Goal: Transaction & Acquisition: Download file/media

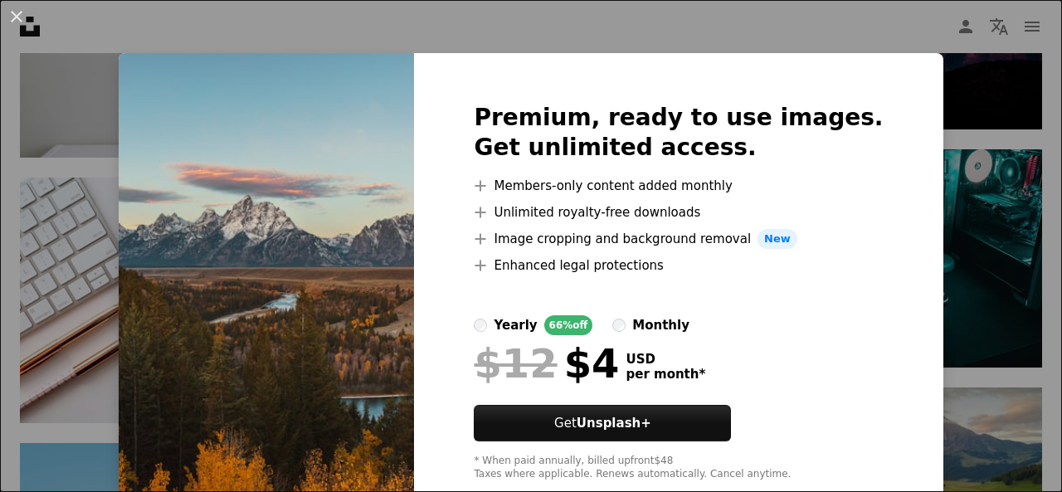
click at [929, 79] on div "An X shape Premium, ready to use images. Get unlimited access. A plus sign Memb…" at bounding box center [531, 246] width 1062 height 492
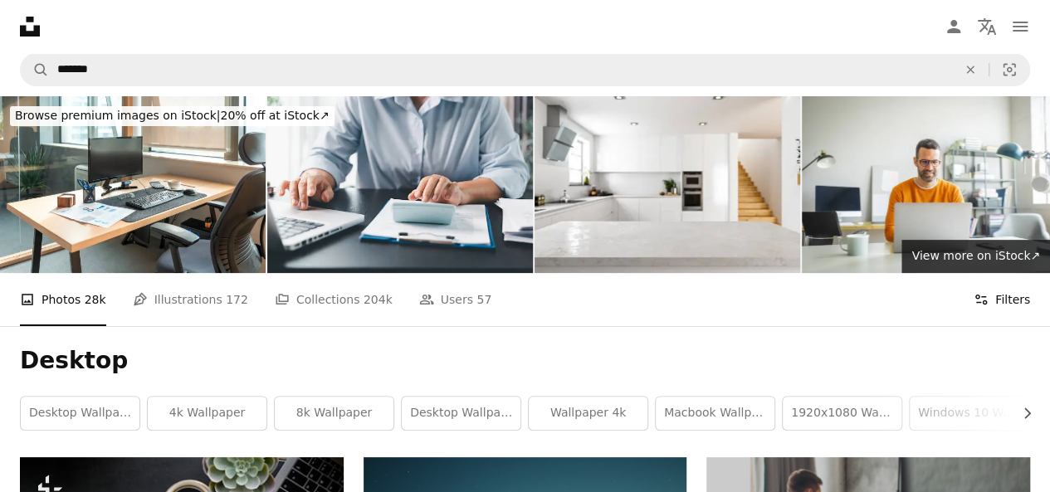
click at [996, 273] on button "Filters Filters" at bounding box center [1001, 299] width 56 height 53
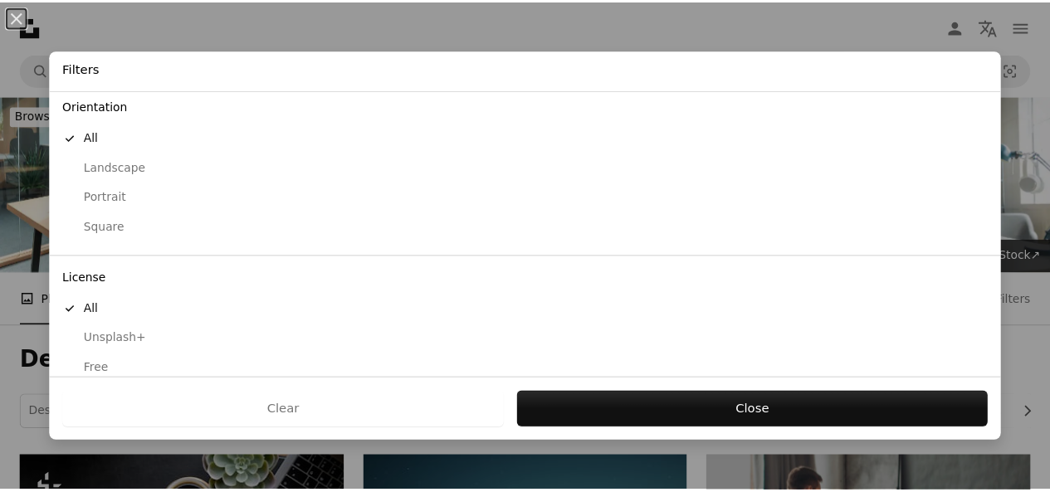
scroll to position [163, 0]
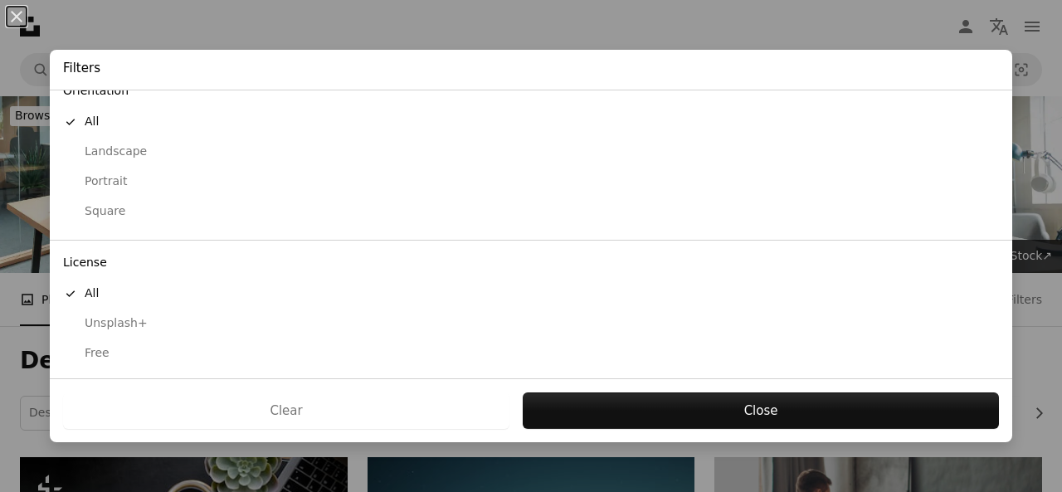
click at [108, 356] on div "Free" at bounding box center [531, 353] width 936 height 17
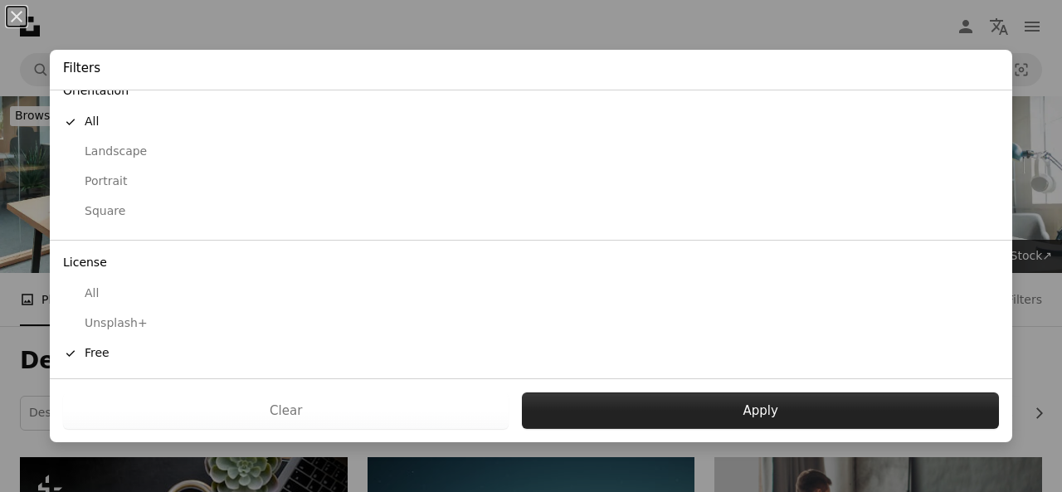
click at [673, 399] on button "Apply" at bounding box center [760, 410] width 477 height 37
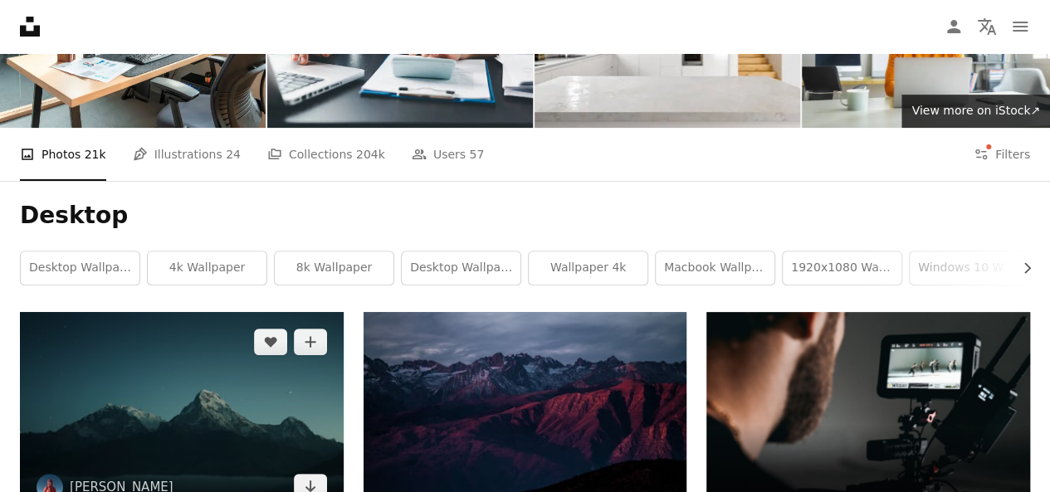
scroll to position [83, 0]
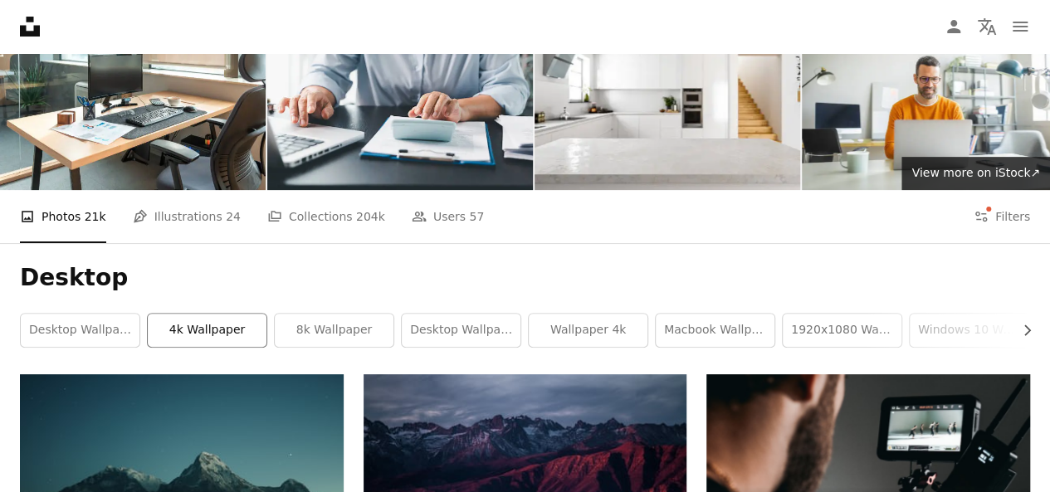
click at [197, 314] on link "4k wallpaper" at bounding box center [207, 330] width 119 height 33
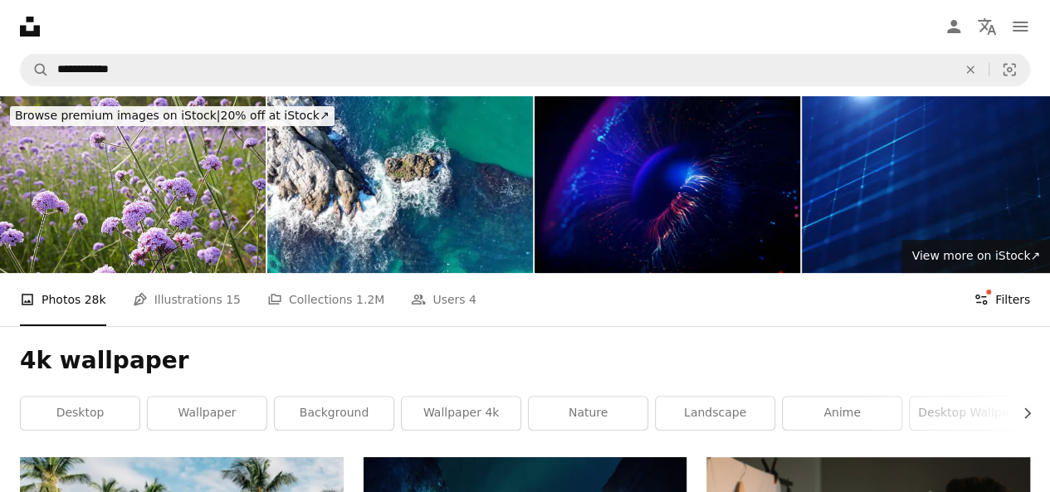
click at [1001, 273] on button "Filters Filters" at bounding box center [1001, 299] width 56 height 53
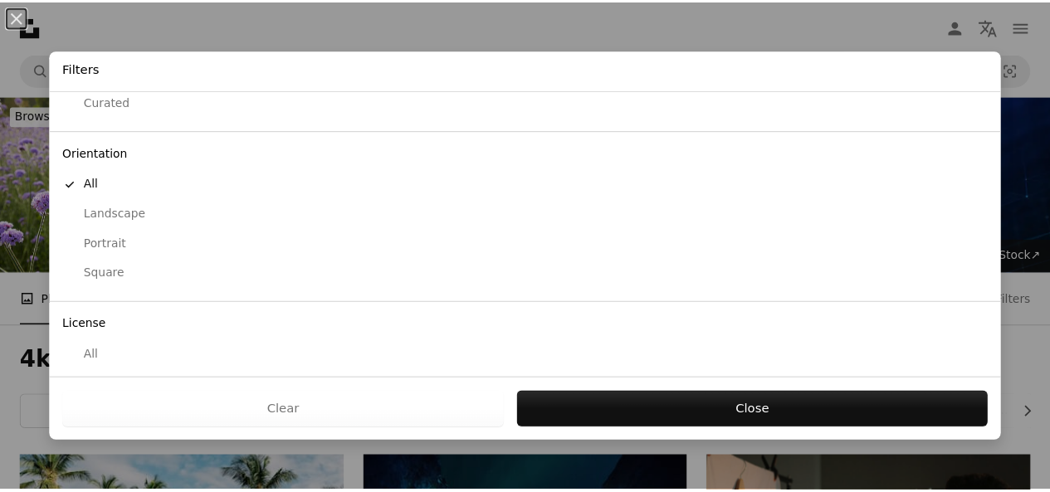
scroll to position [163, 0]
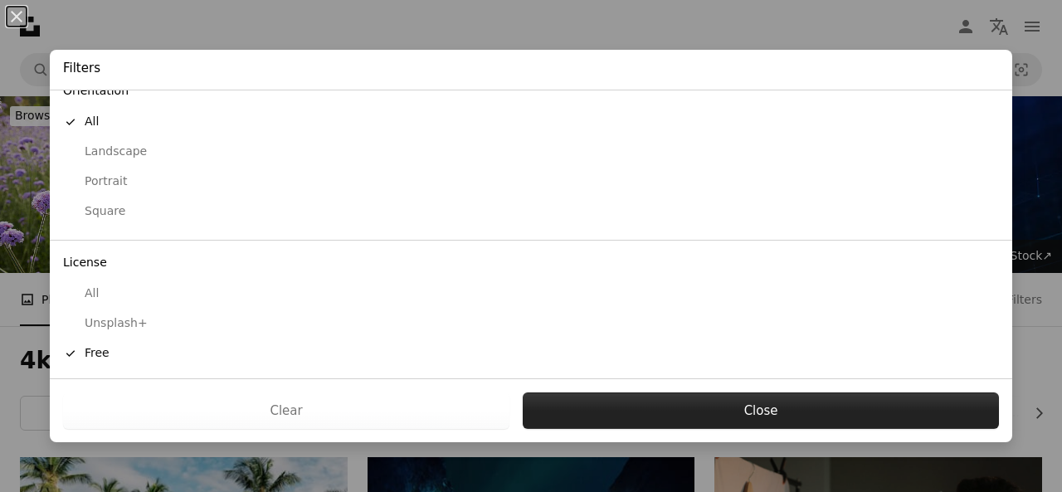
click at [709, 408] on button "Close" at bounding box center [761, 410] width 476 height 37
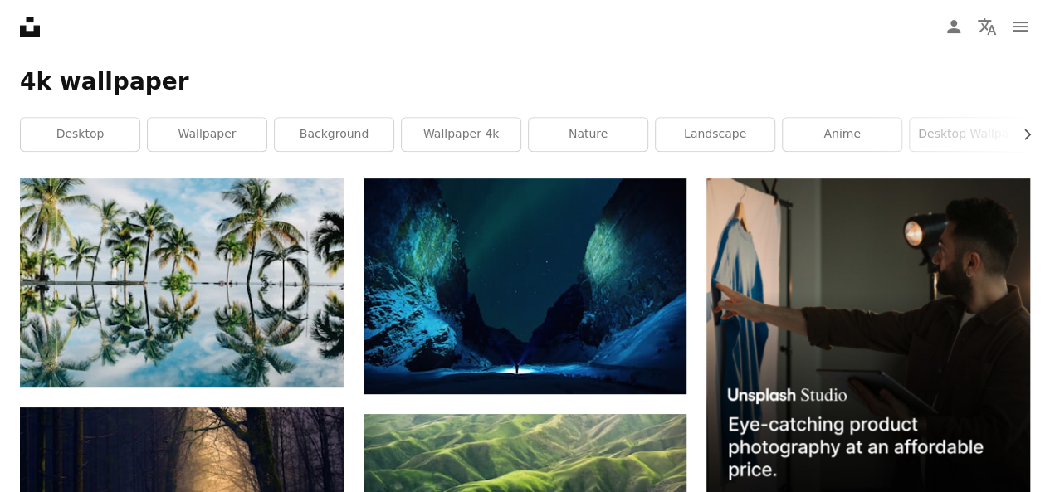
scroll to position [166, 0]
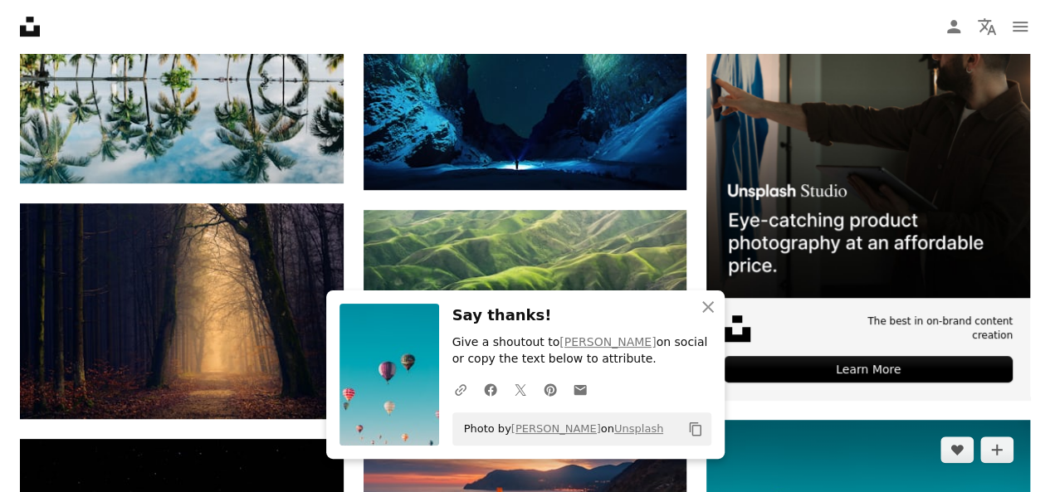
scroll to position [498, 0]
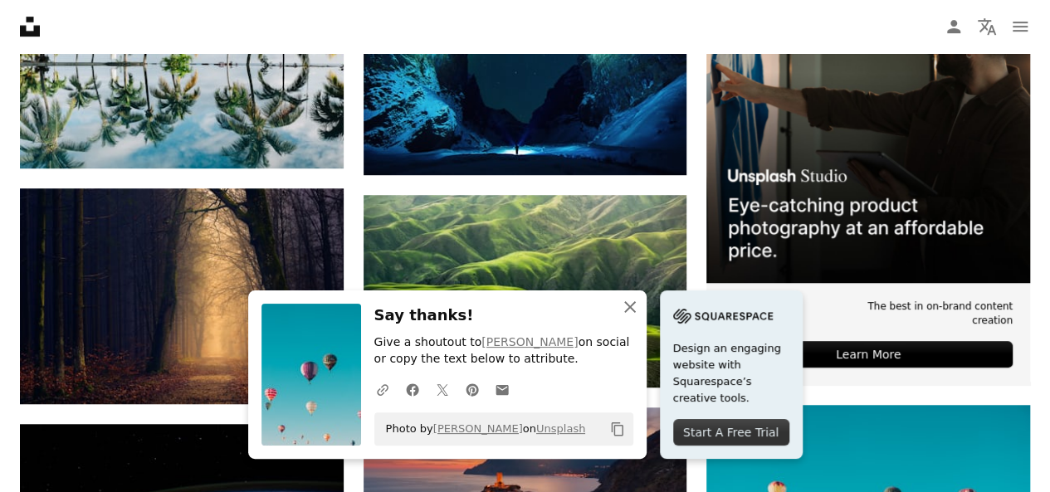
click at [636, 311] on icon "button" at bounding box center [630, 307] width 12 height 12
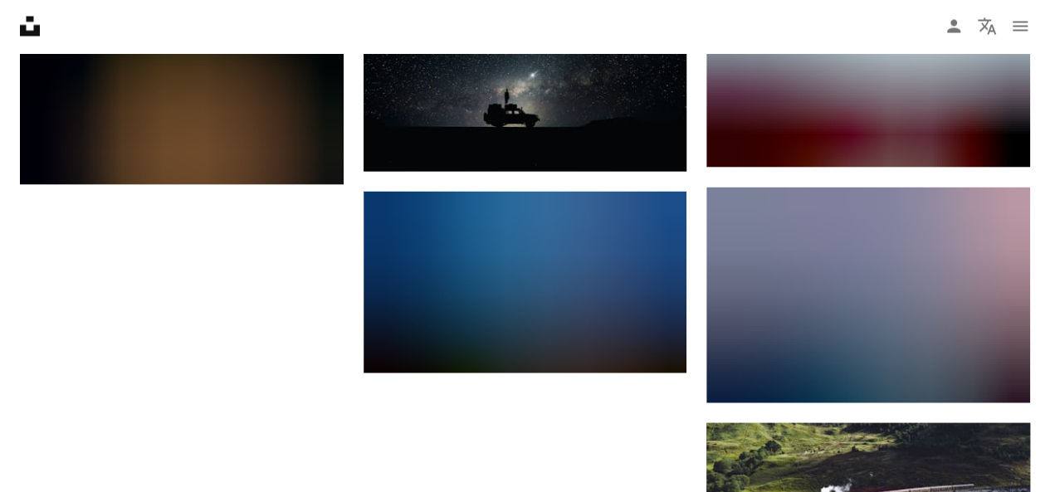
scroll to position [1743, 0]
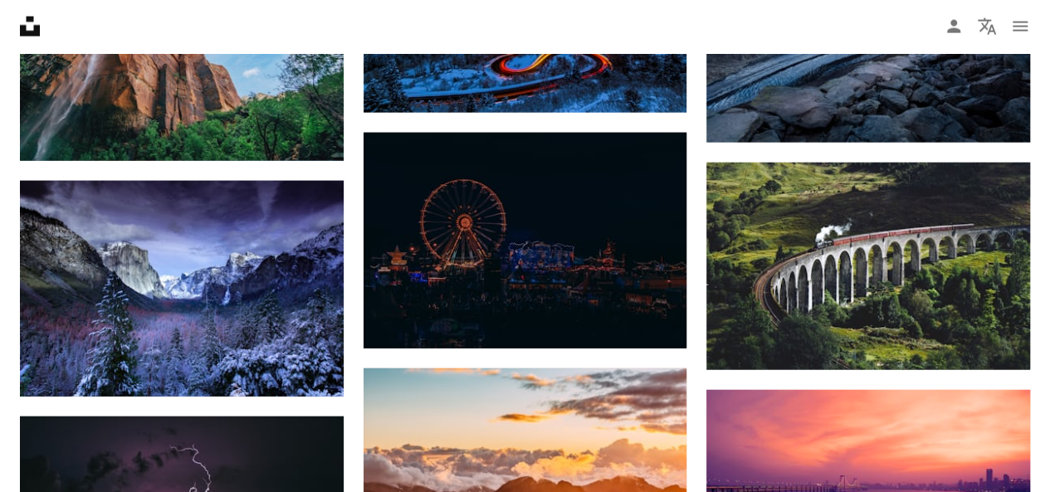
scroll to position [1992, 0]
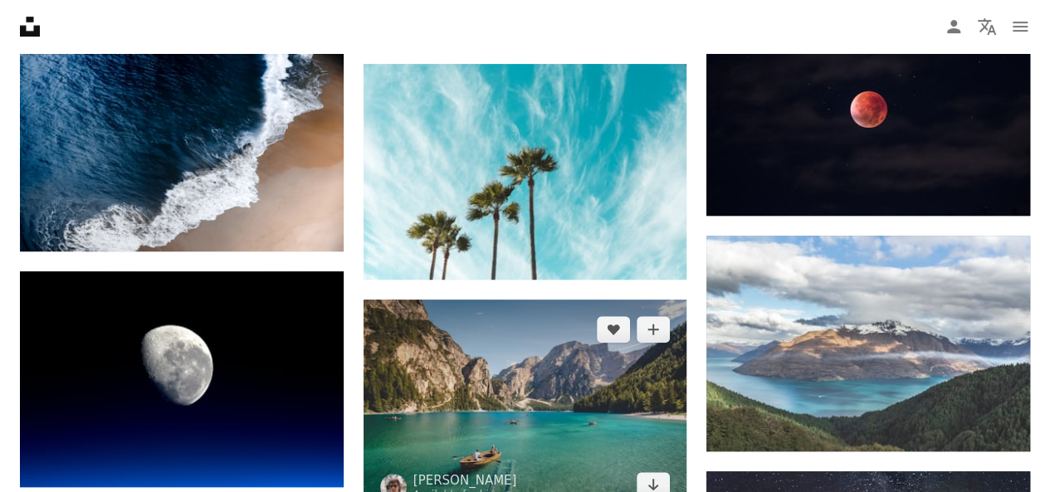
scroll to position [3817, 0]
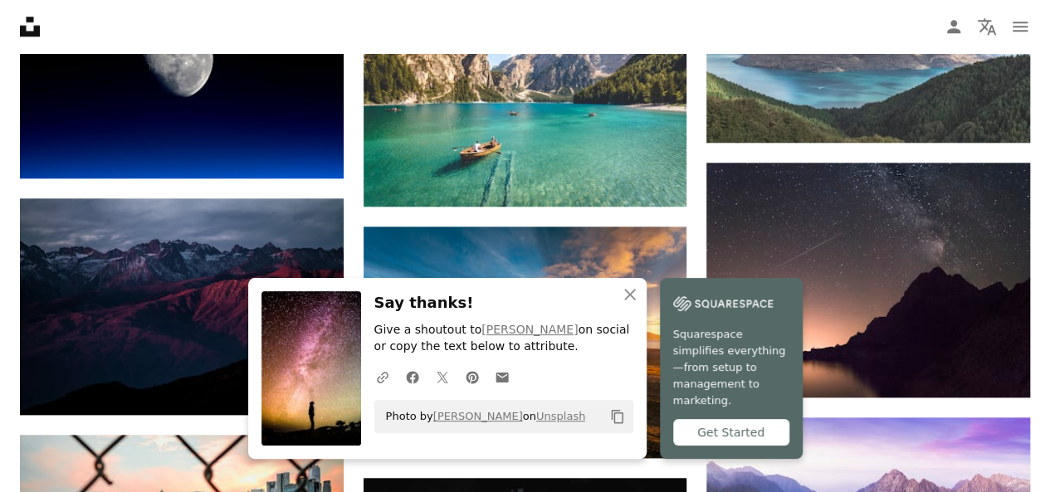
scroll to position [3983, 0]
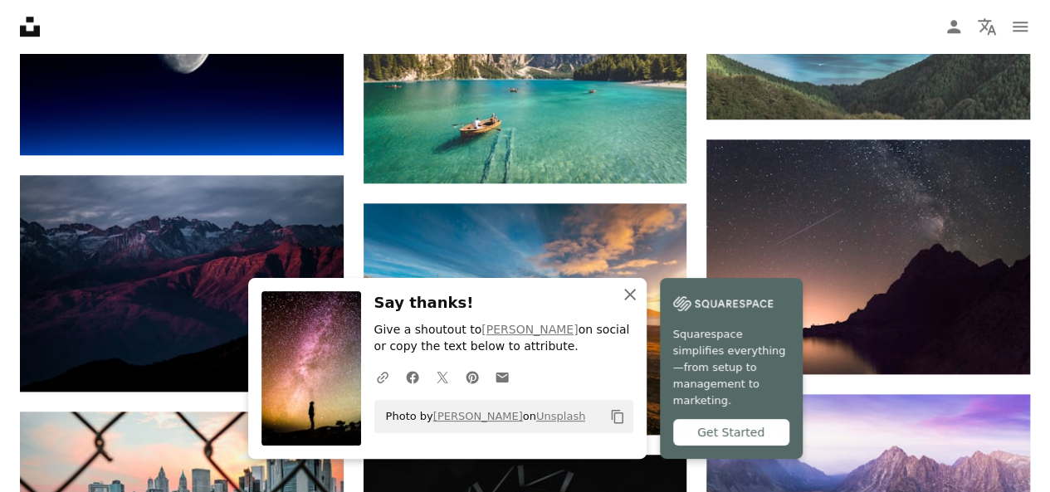
click at [640, 305] on icon "An X shape" at bounding box center [630, 295] width 20 height 20
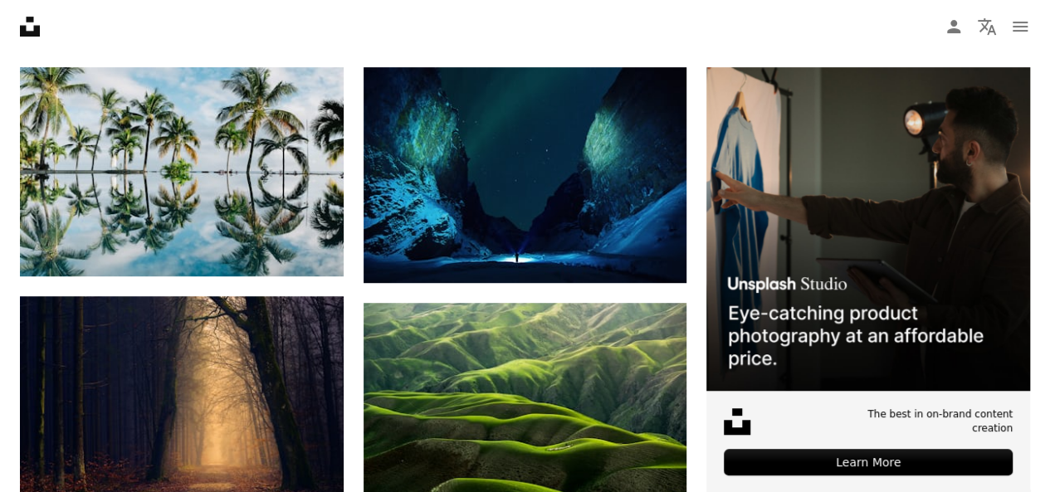
scroll to position [0, 0]
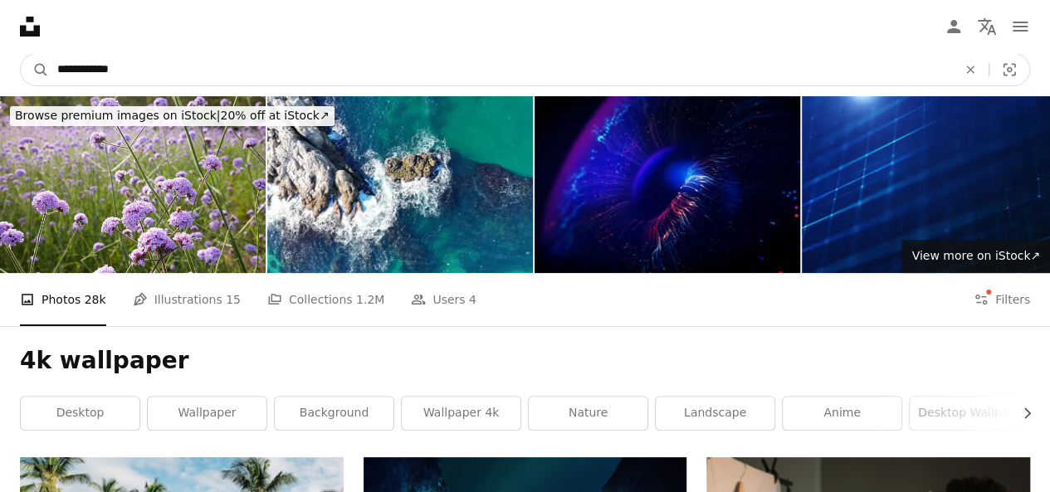
click at [241, 75] on input "**********" at bounding box center [500, 70] width 903 height 32
type input "**********"
click at [21, 54] on button "A magnifying glass" at bounding box center [35, 70] width 28 height 32
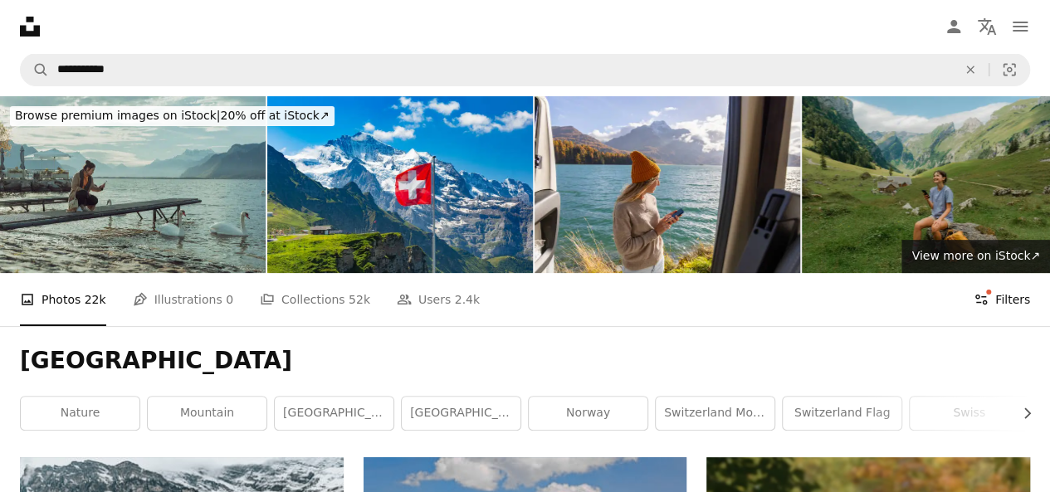
click at [980, 292] on icon "Filters" at bounding box center [980, 299] width 15 height 15
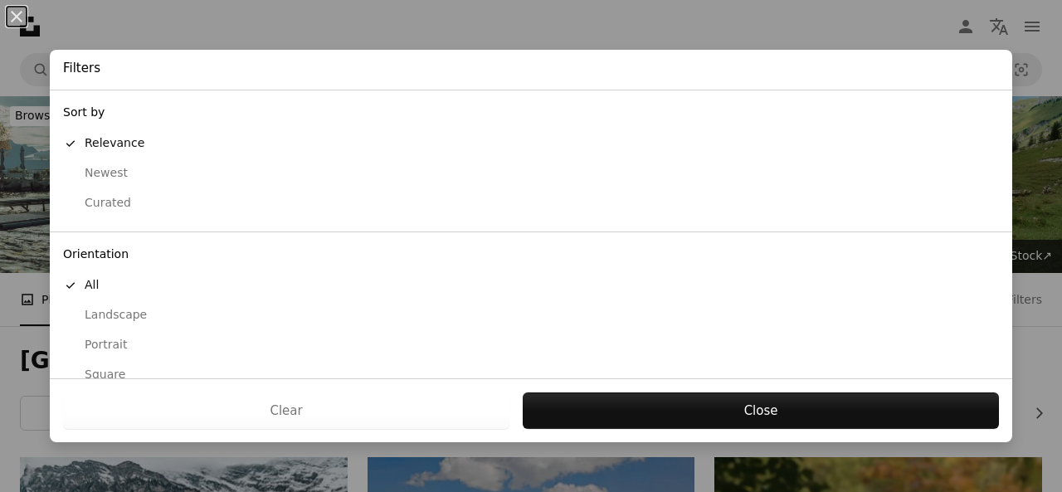
scroll to position [83, 0]
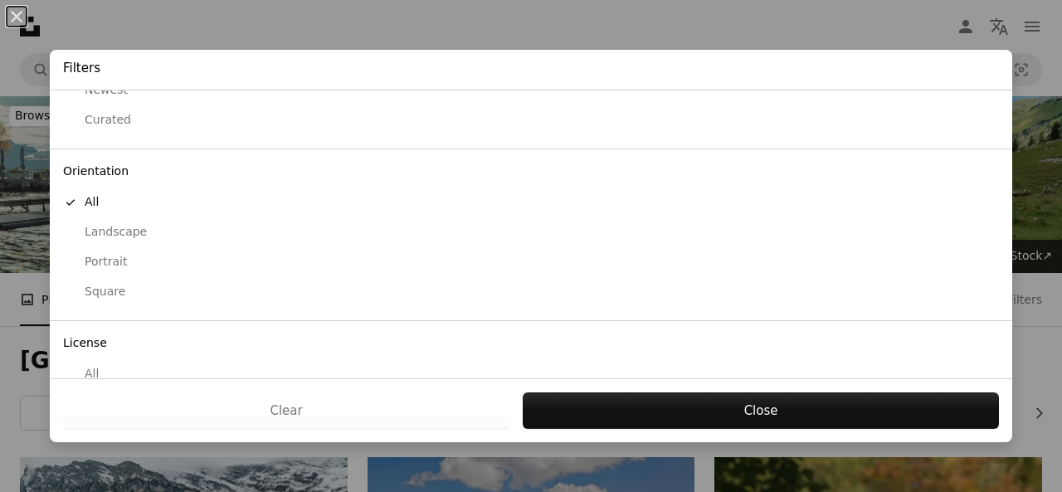
click at [116, 230] on div "Landscape" at bounding box center [531, 232] width 936 height 17
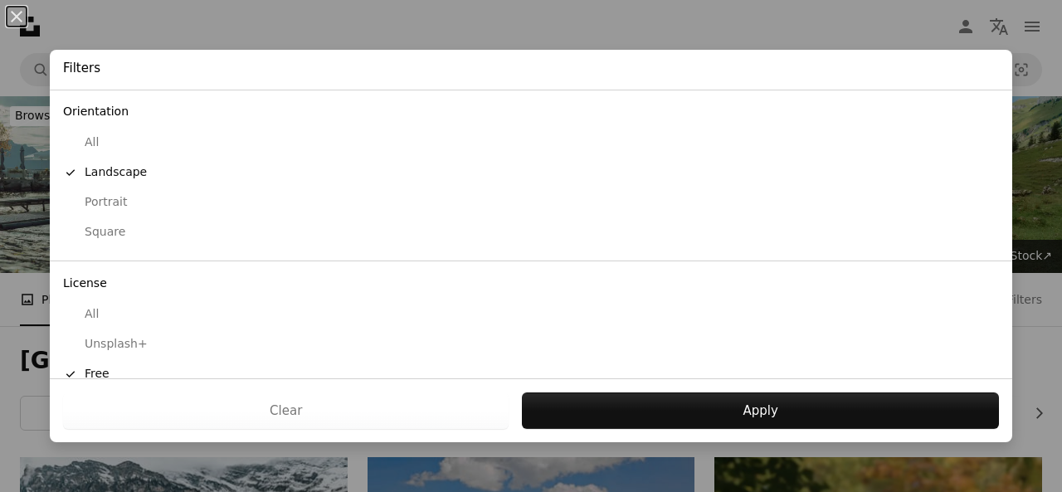
scroll to position [163, 0]
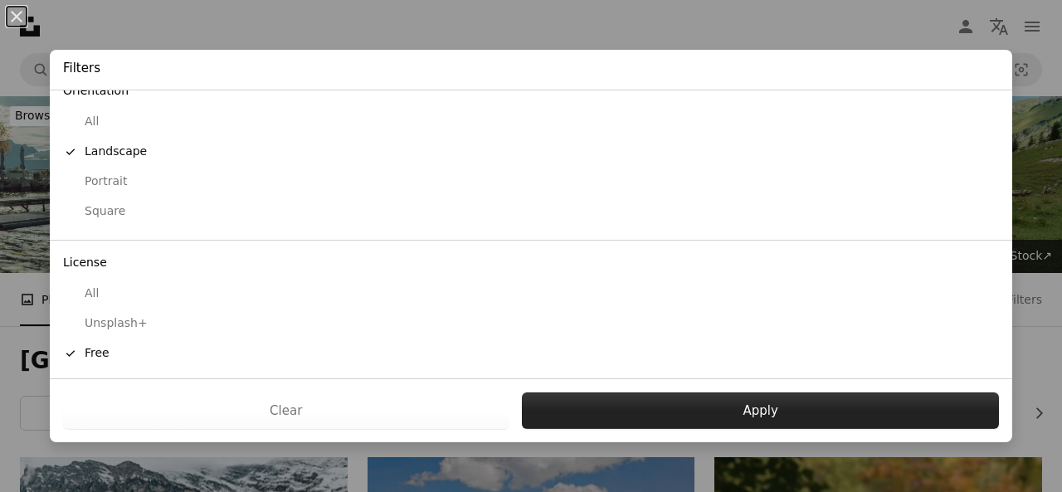
click at [659, 414] on button "Apply" at bounding box center [760, 410] width 477 height 37
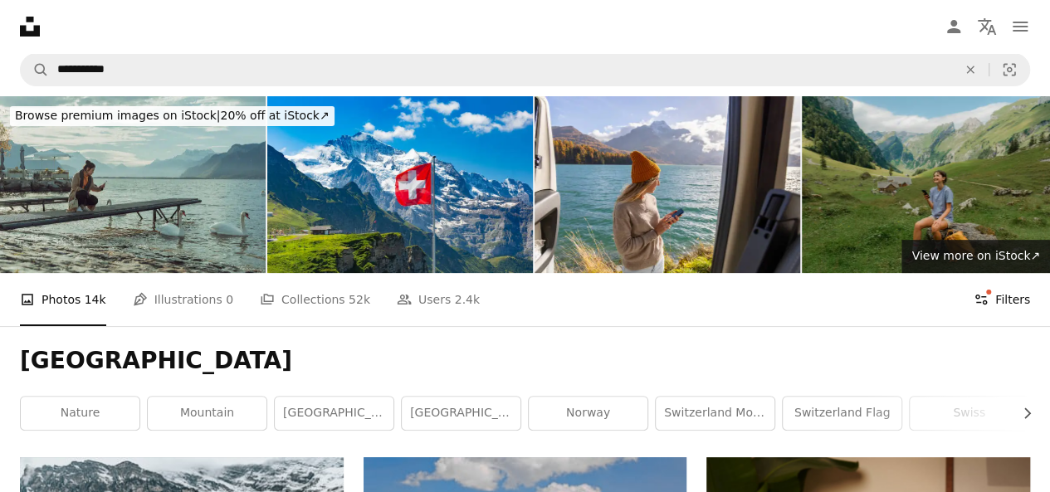
click at [987, 295] on icon at bounding box center [981, 300] width 12 height 10
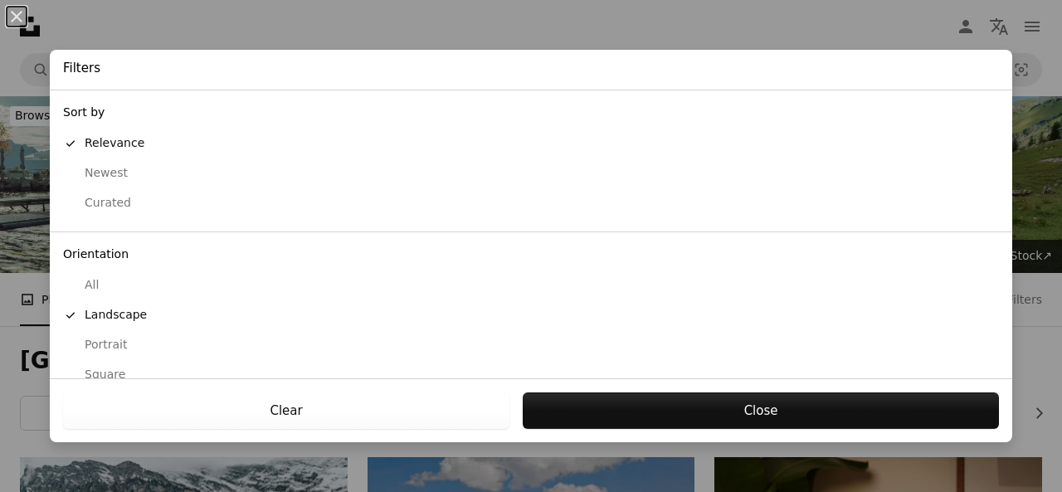
click at [394, 414] on button "Clear" at bounding box center [286, 410] width 446 height 37
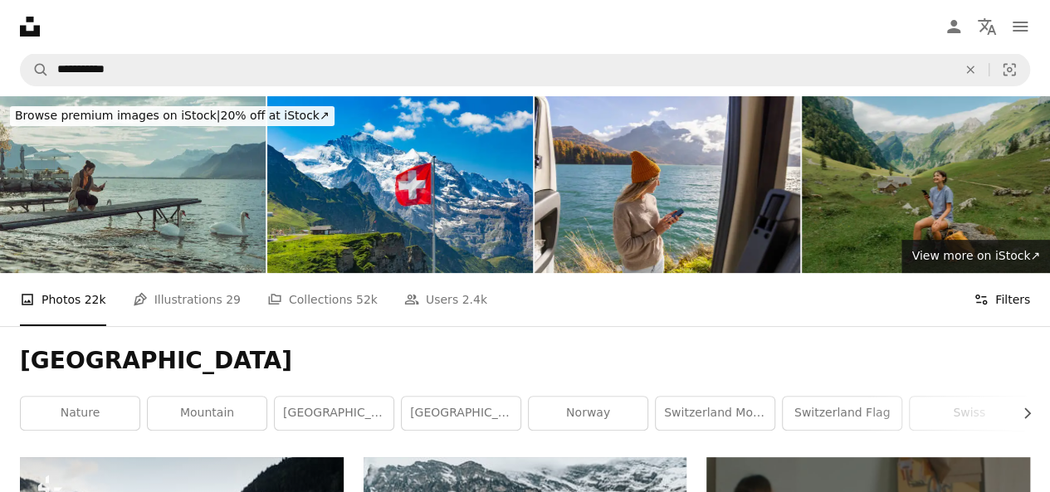
click at [1003, 273] on button "Filters Filters" at bounding box center [1001, 299] width 56 height 53
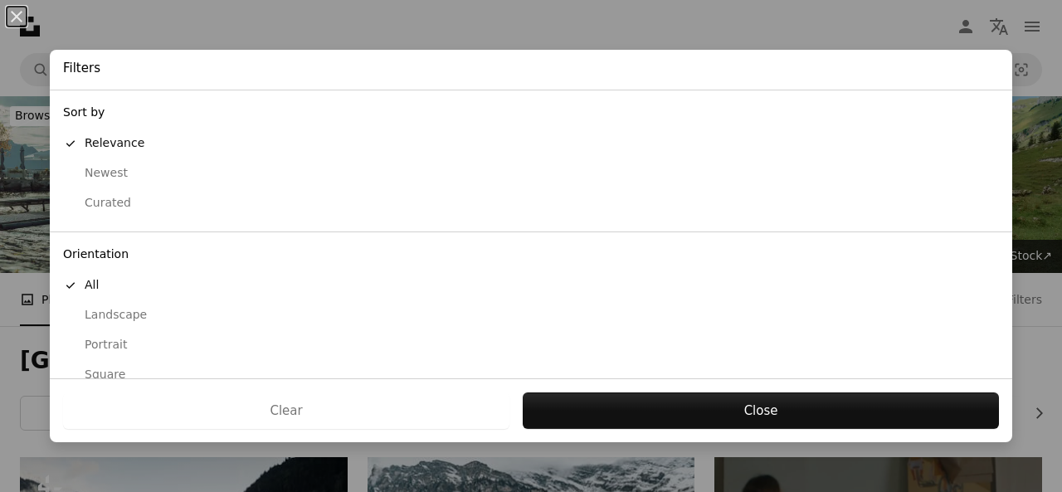
click at [111, 307] on div "Landscape" at bounding box center [531, 315] width 936 height 17
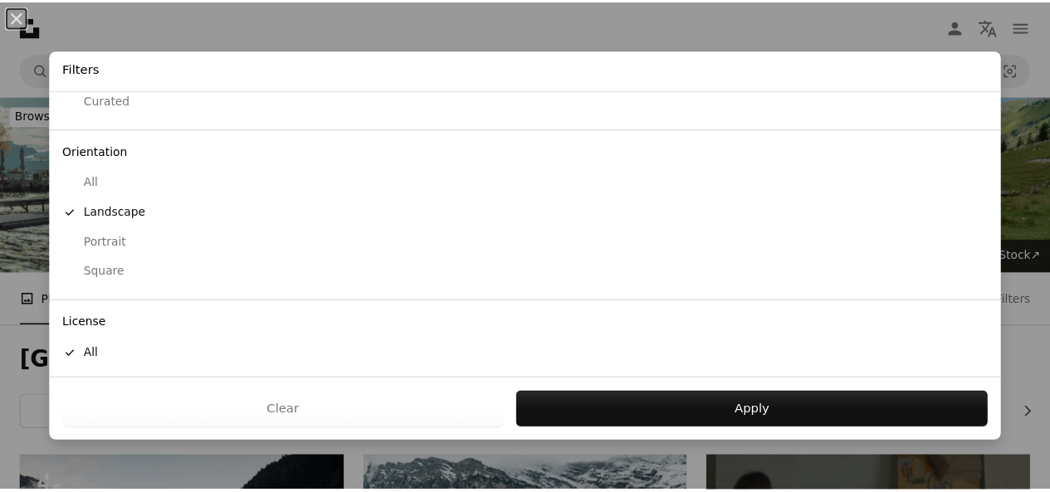
scroll to position [163, 0]
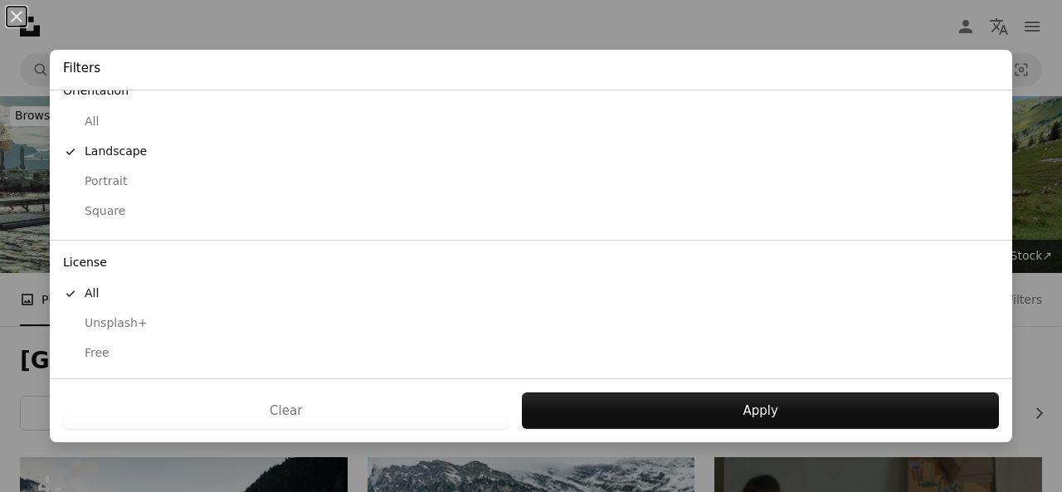
click at [101, 351] on div "Free" at bounding box center [531, 353] width 936 height 17
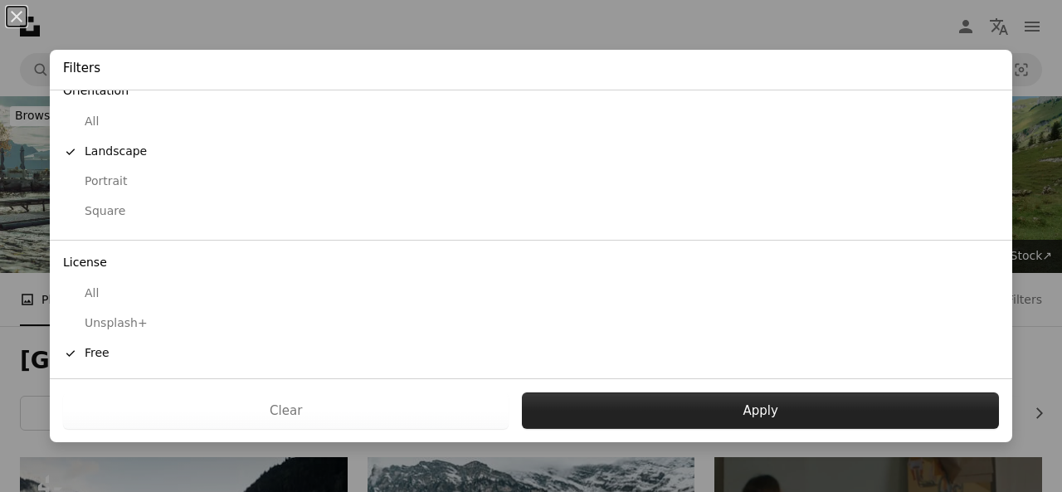
click at [627, 404] on button "Apply" at bounding box center [760, 410] width 477 height 37
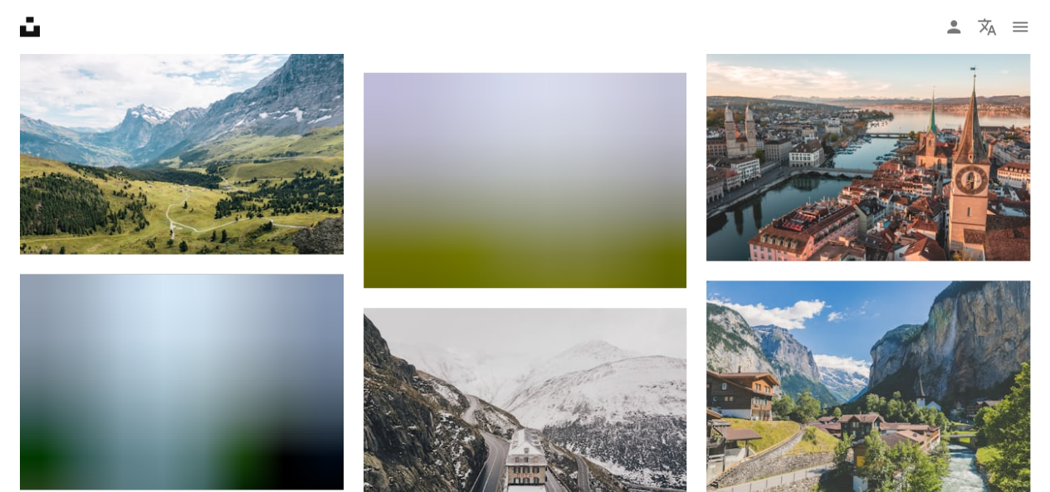
scroll to position [1494, 0]
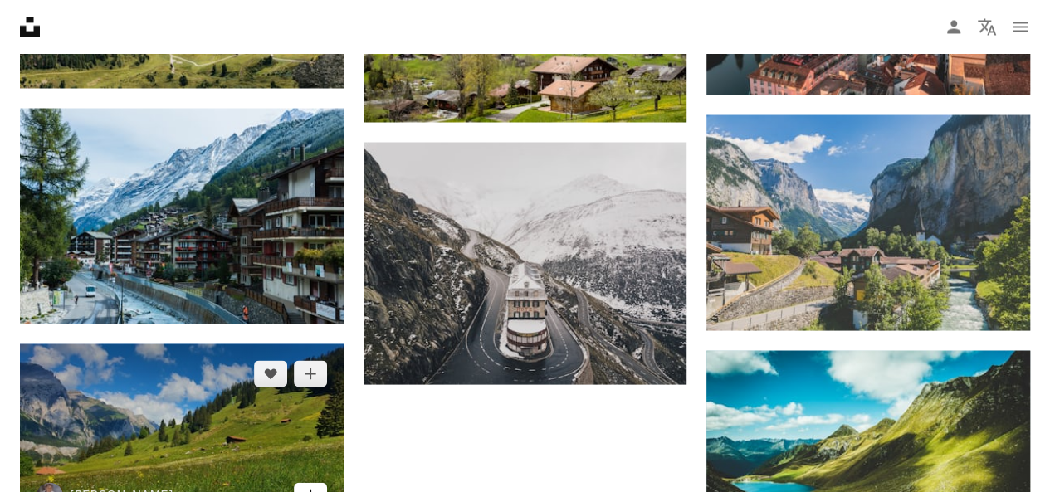
click at [307, 485] on icon "Arrow pointing down" at bounding box center [310, 495] width 13 height 20
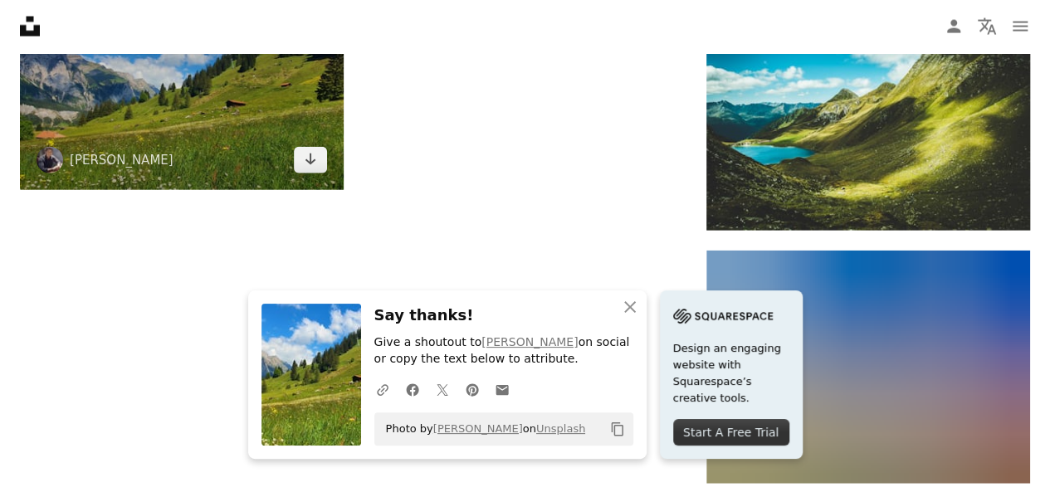
scroll to position [1830, 0]
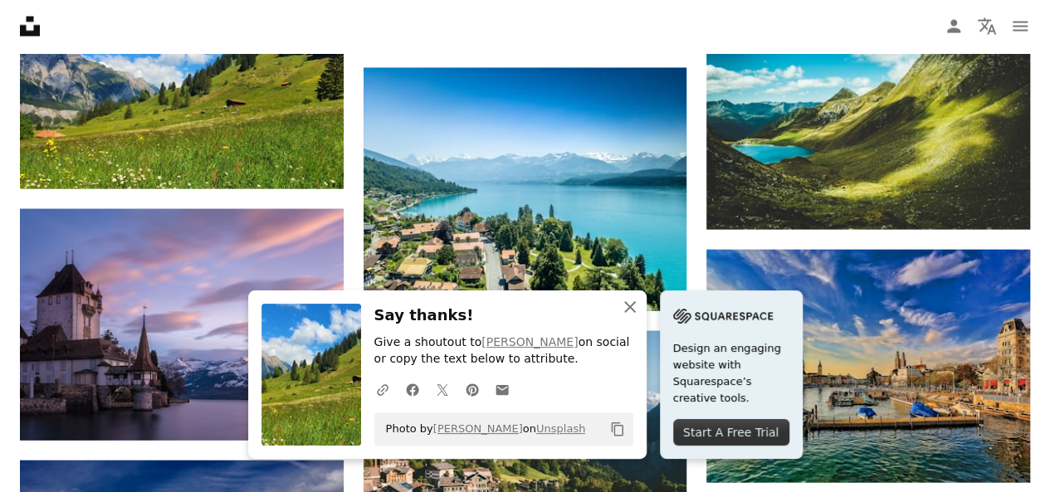
click at [640, 308] on icon "An X shape" at bounding box center [630, 307] width 20 height 20
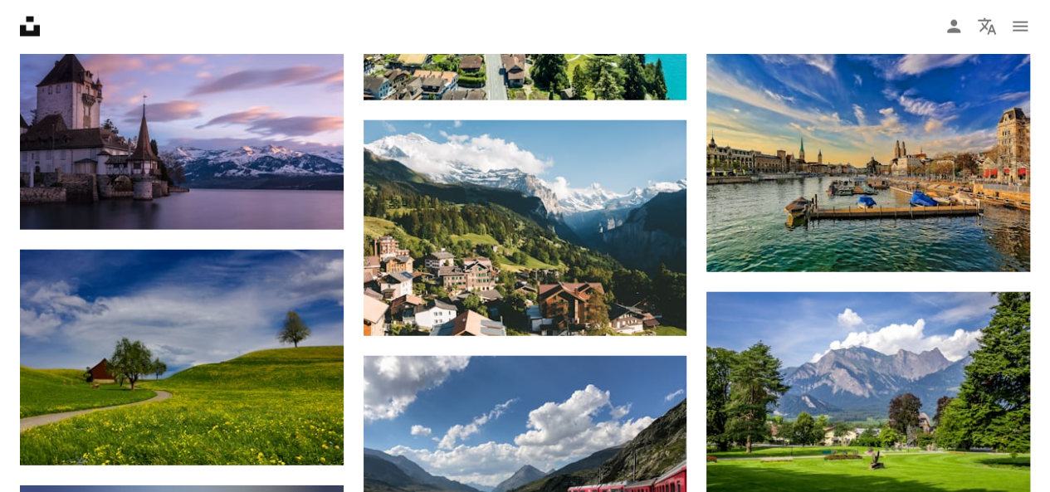
scroll to position [2079, 0]
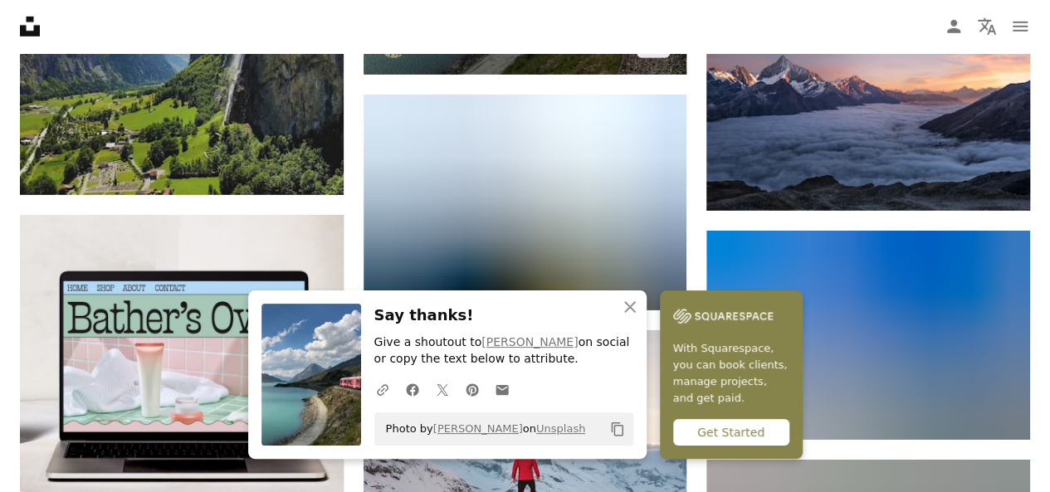
scroll to position [2577, 0]
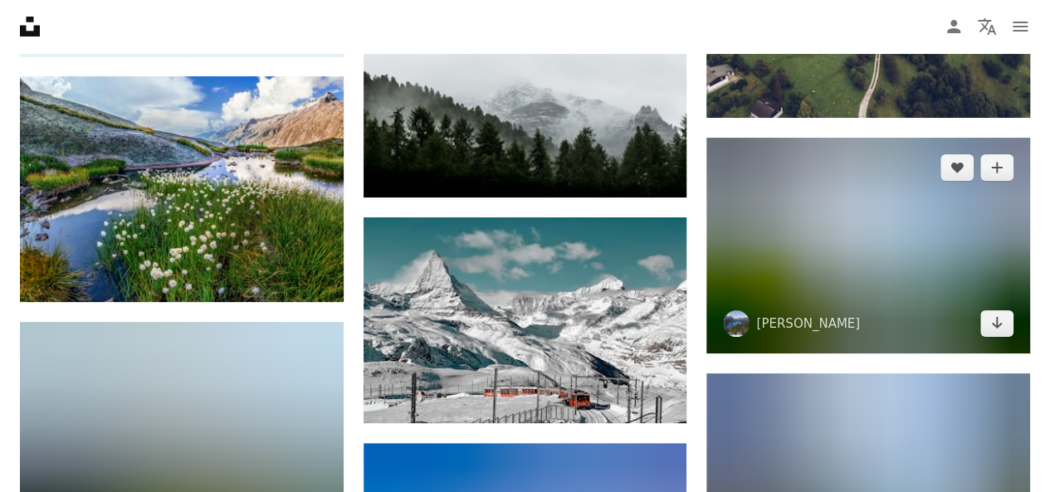
scroll to position [3406, 0]
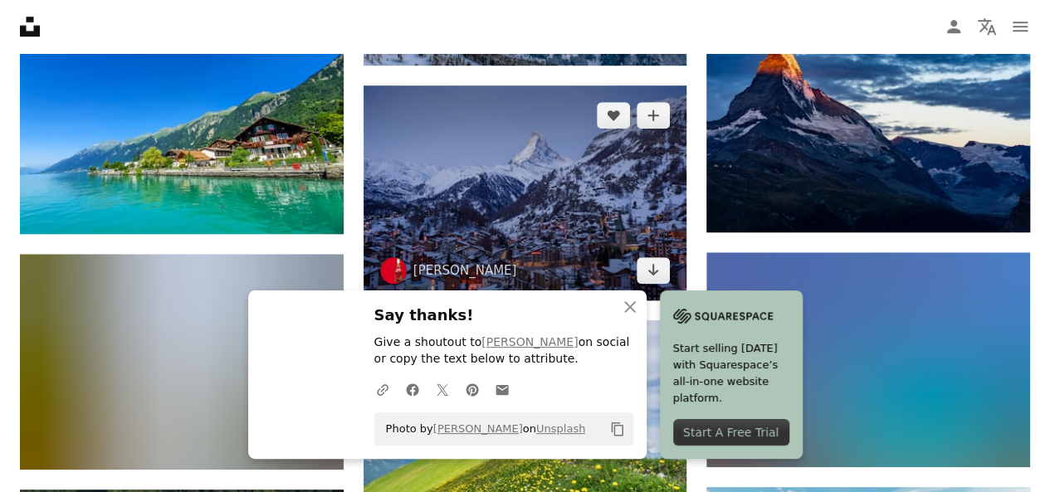
scroll to position [3904, 0]
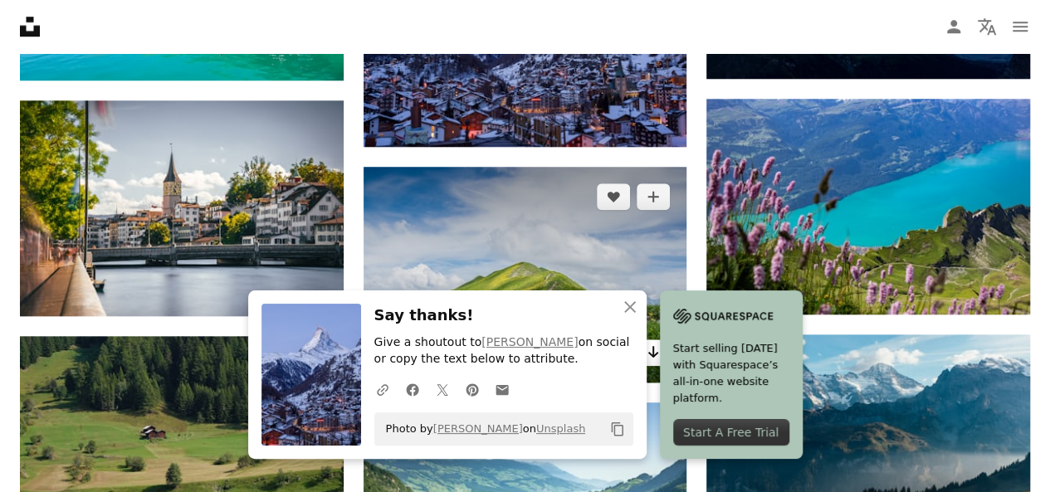
click at [645, 339] on link "Arrow pointing down" at bounding box center [652, 352] width 33 height 27
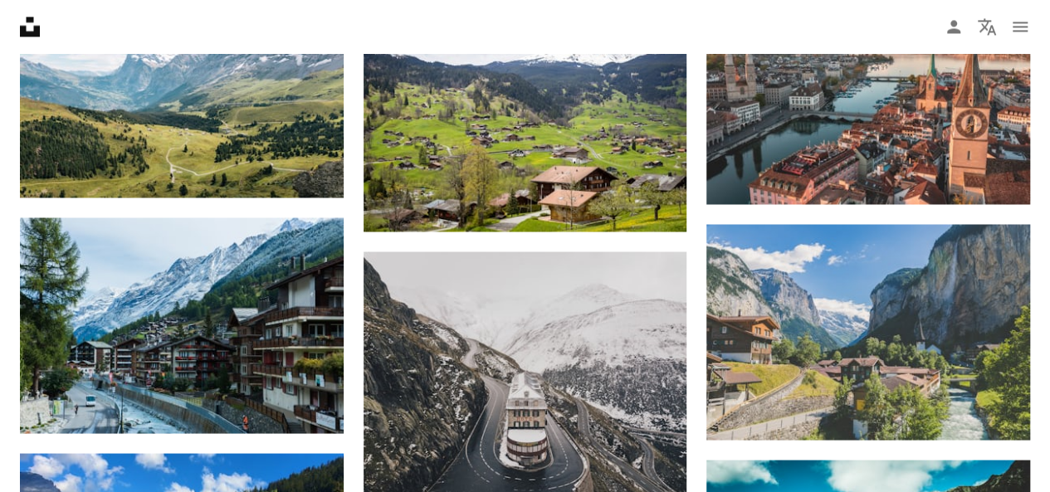
scroll to position [0, 0]
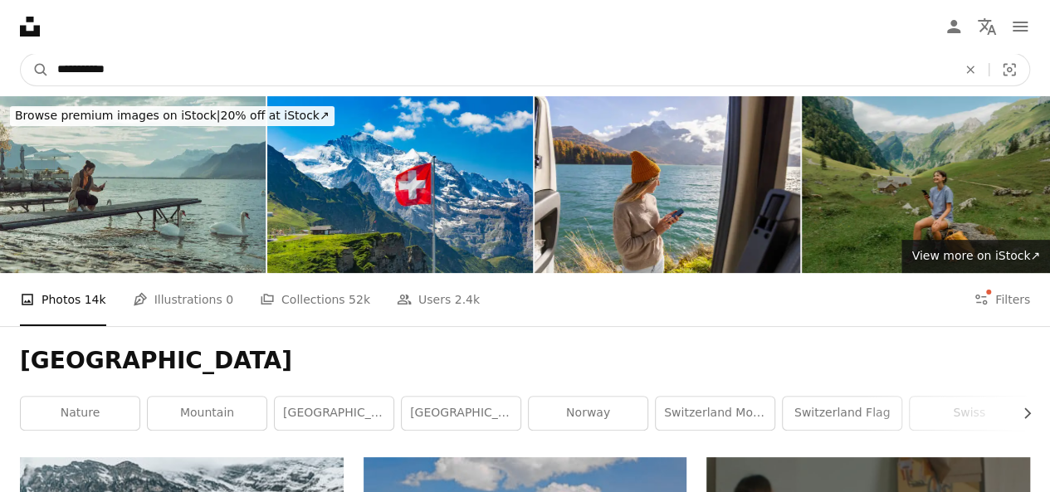
click at [229, 67] on input "**********" at bounding box center [500, 70] width 903 height 32
type input "**********"
click at [21, 54] on button "A magnifying glass" at bounding box center [35, 70] width 28 height 32
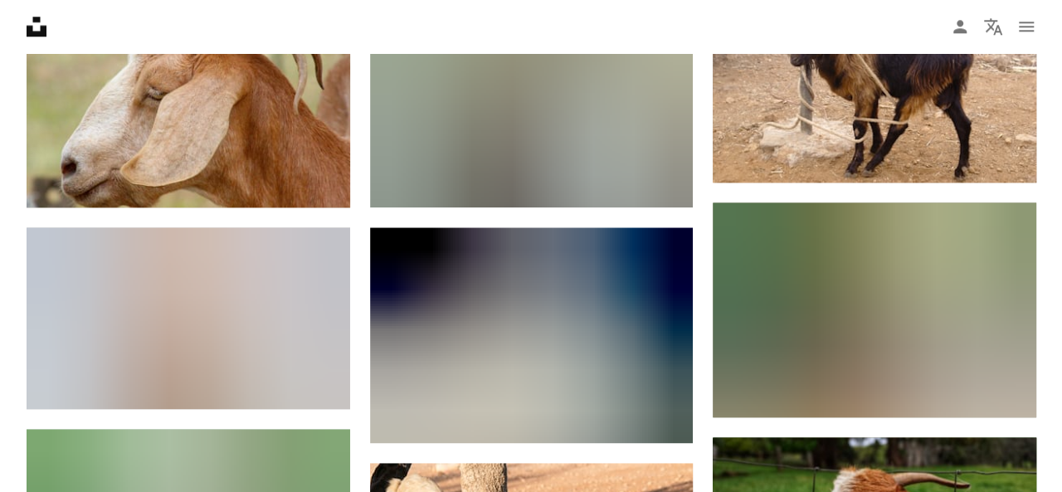
scroll to position [830, 0]
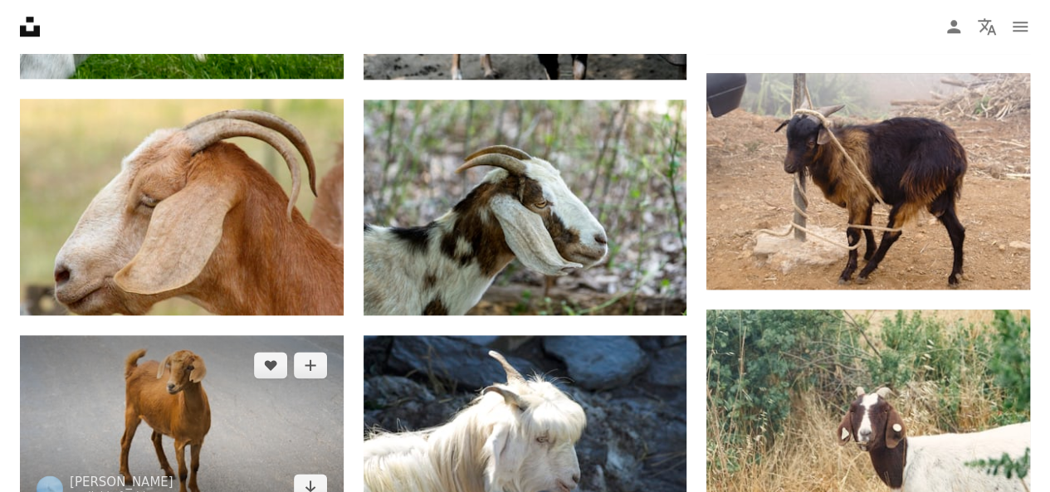
click at [196, 335] on img at bounding box center [182, 426] width 324 height 182
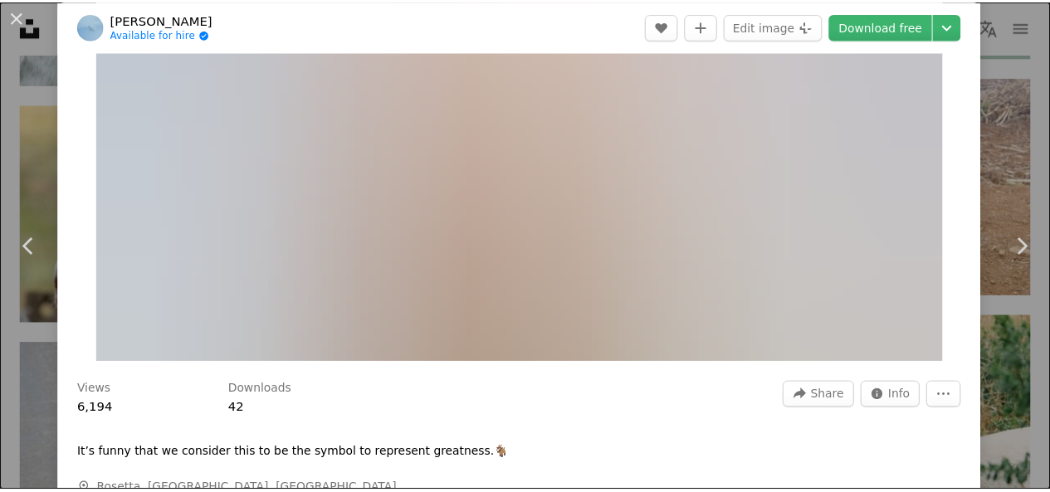
scroll to position [249, 0]
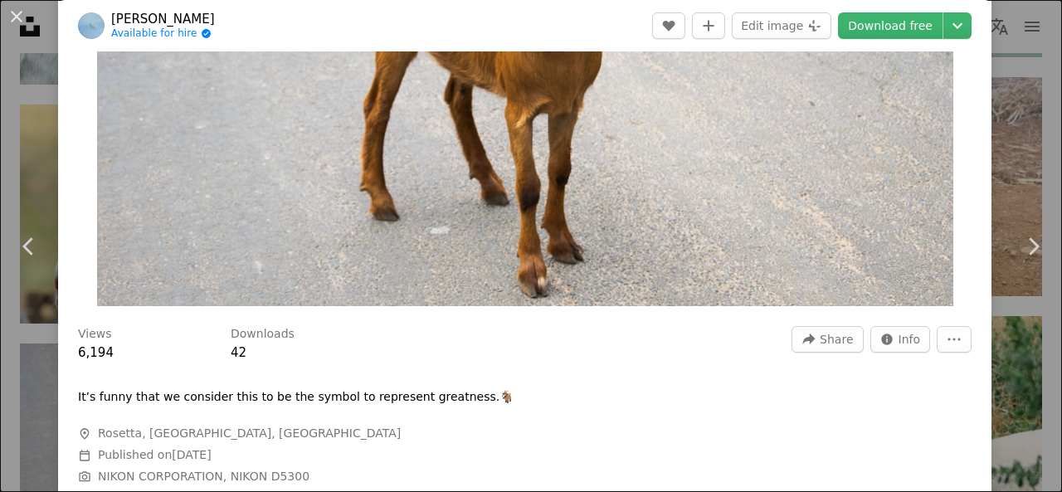
click at [1002, 138] on div "An X shape Chevron left Chevron right Panashe Tarusenga Available for hire A ch…" at bounding box center [531, 246] width 1062 height 492
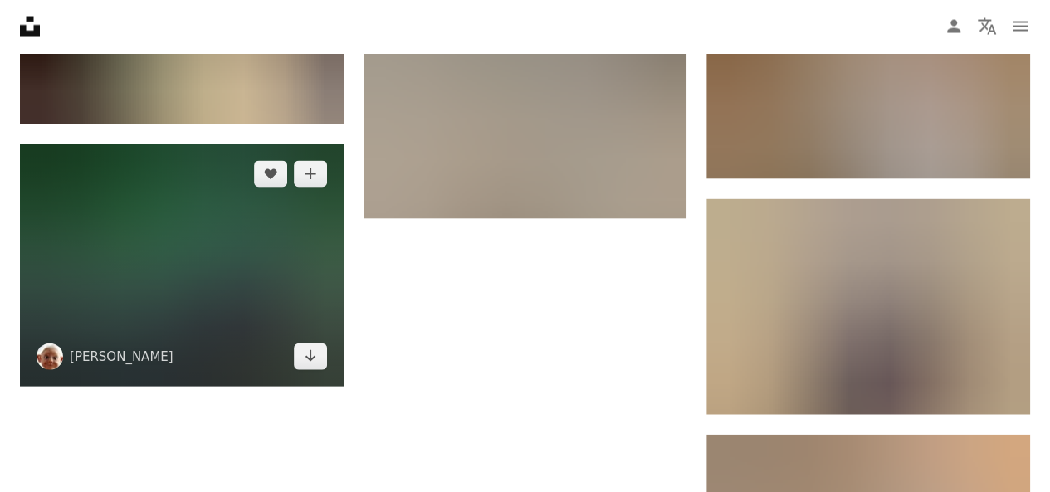
scroll to position [1825, 0]
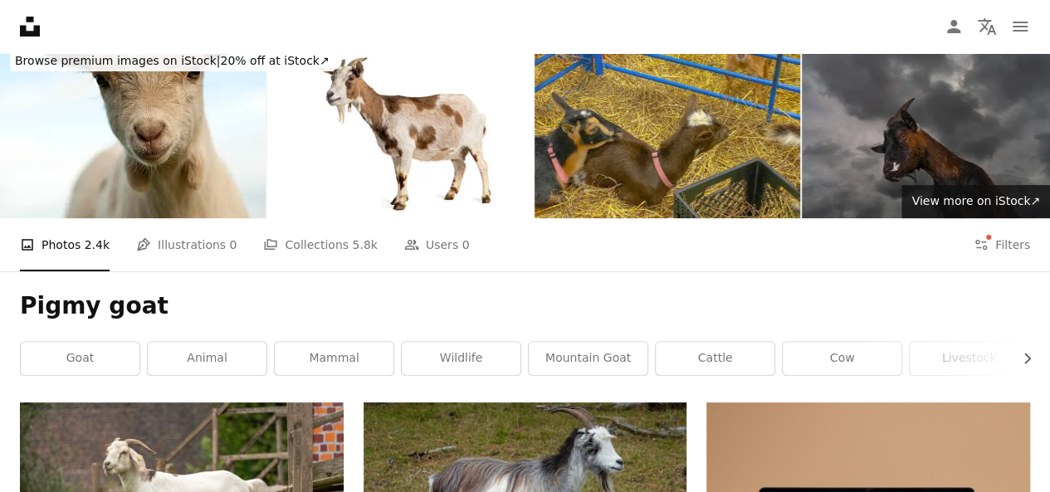
scroll to position [0, 0]
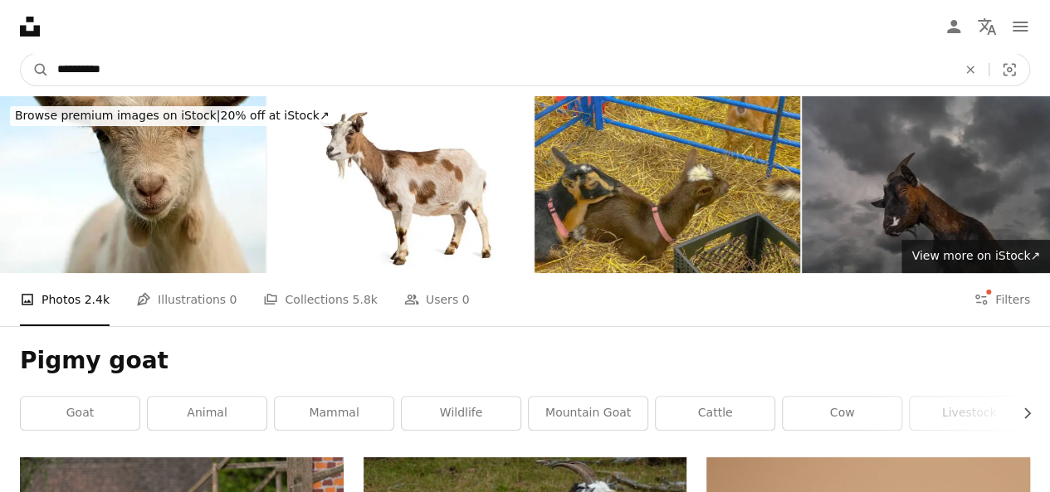
click at [202, 74] on input "**********" at bounding box center [500, 70] width 903 height 32
drag, startPoint x: 95, startPoint y: 71, endPoint x: 34, endPoint y: 61, distance: 62.1
click at [34, 61] on form "**********" at bounding box center [525, 69] width 1010 height 33
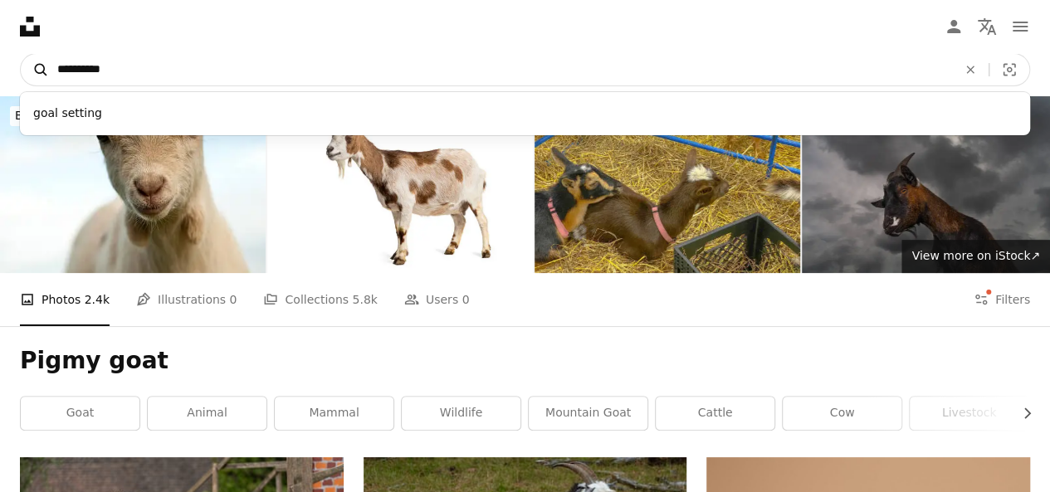
type input "**********"
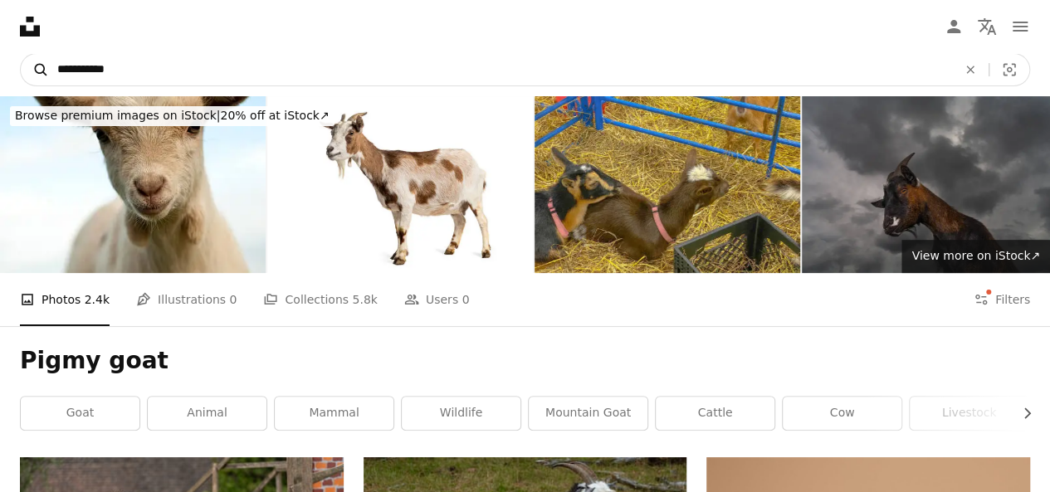
click button "A magnifying glass" at bounding box center [35, 70] width 28 height 32
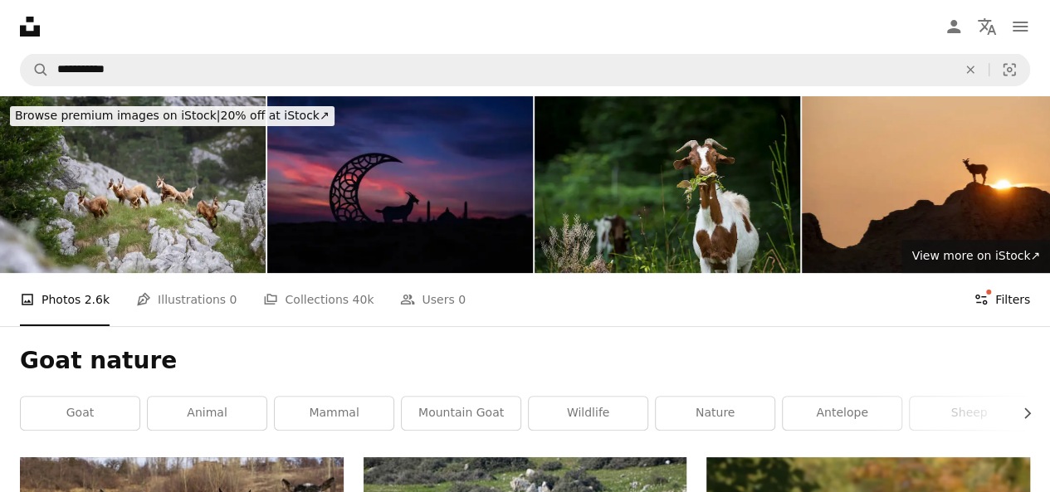
click at [995, 273] on button "Filters Filters" at bounding box center [1001, 299] width 56 height 53
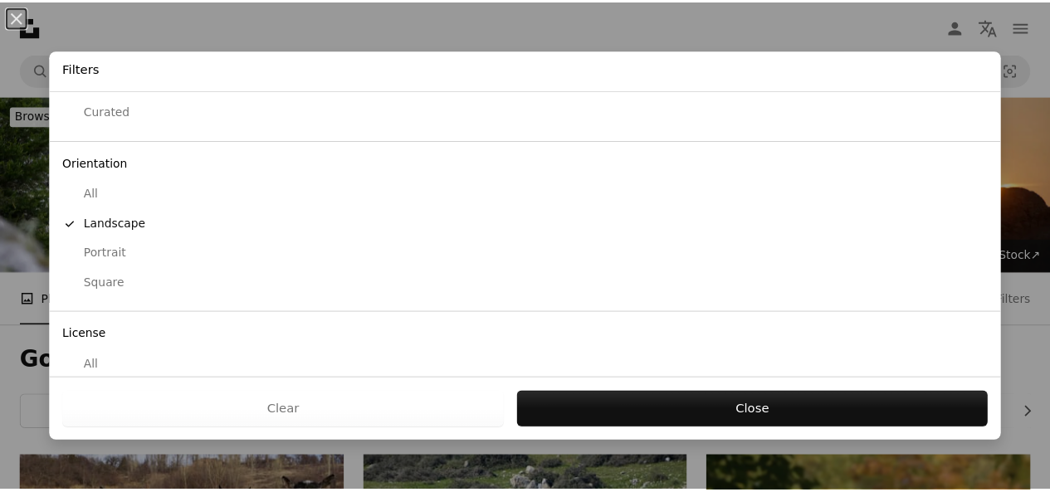
scroll to position [163, 0]
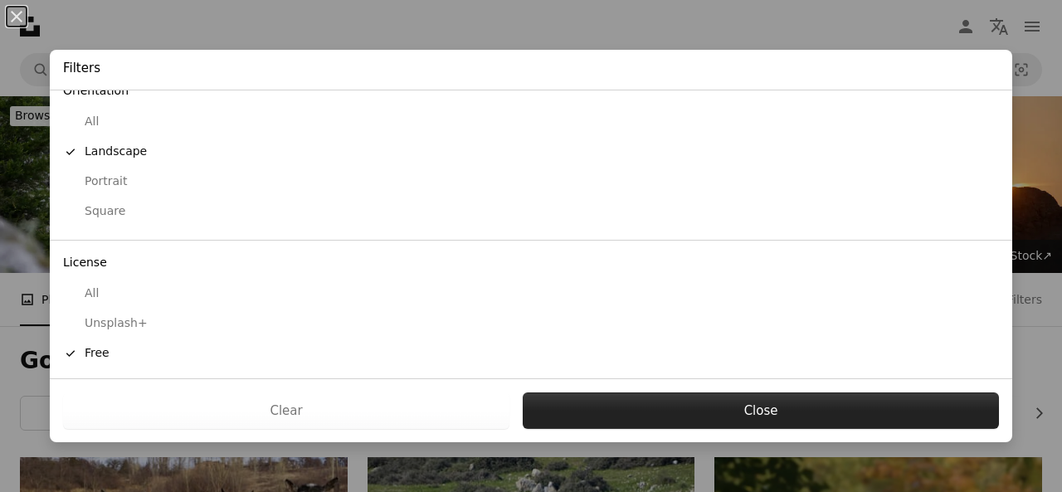
click at [700, 418] on button "Close" at bounding box center [761, 410] width 476 height 37
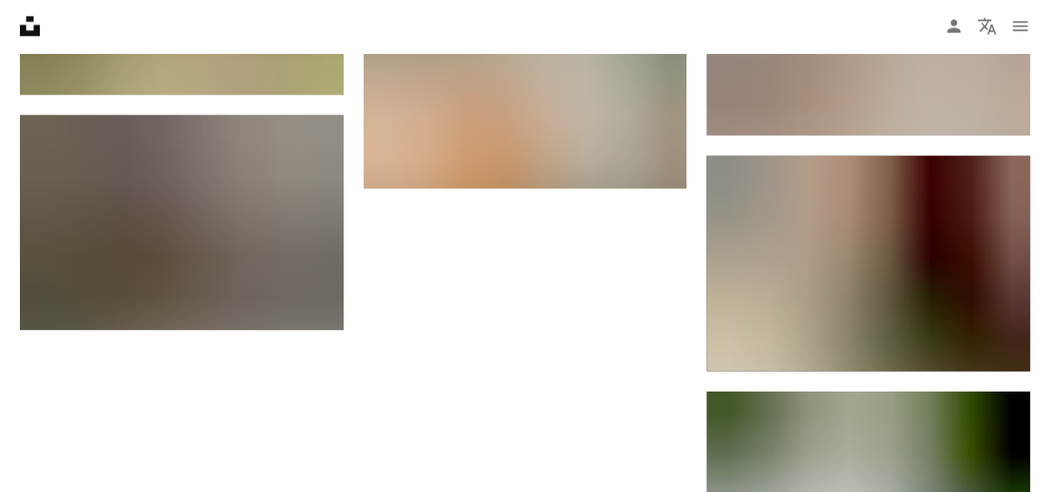
scroll to position [1743, 0]
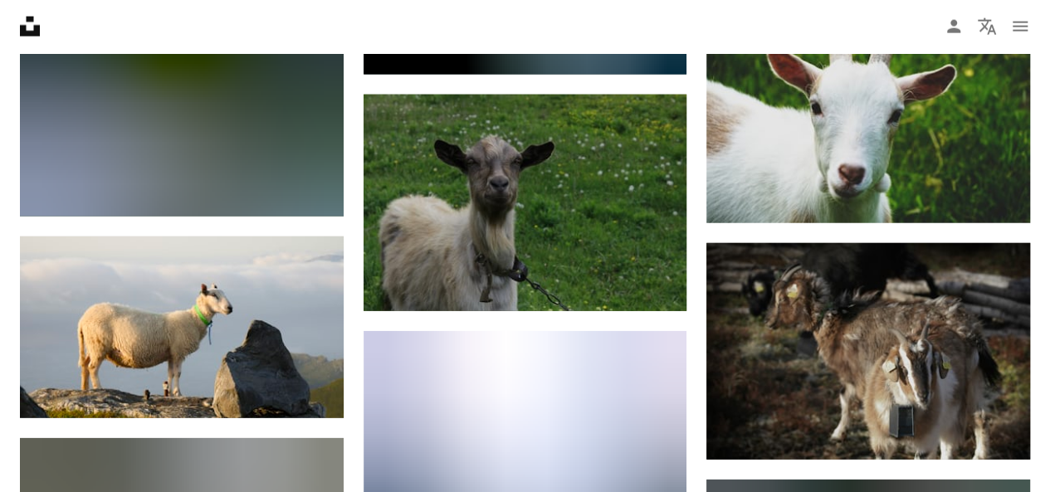
scroll to position [2075, 0]
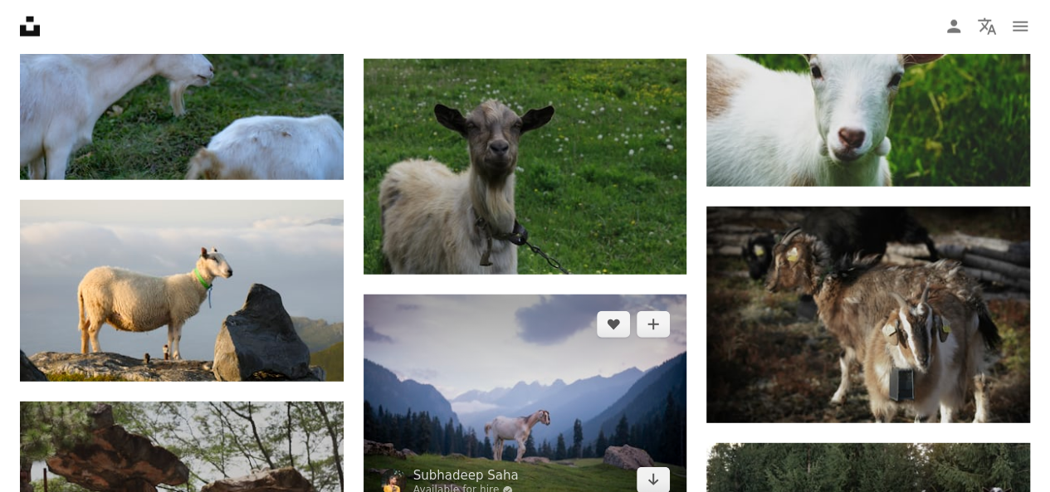
click at [617, 295] on img at bounding box center [525, 403] width 324 height 216
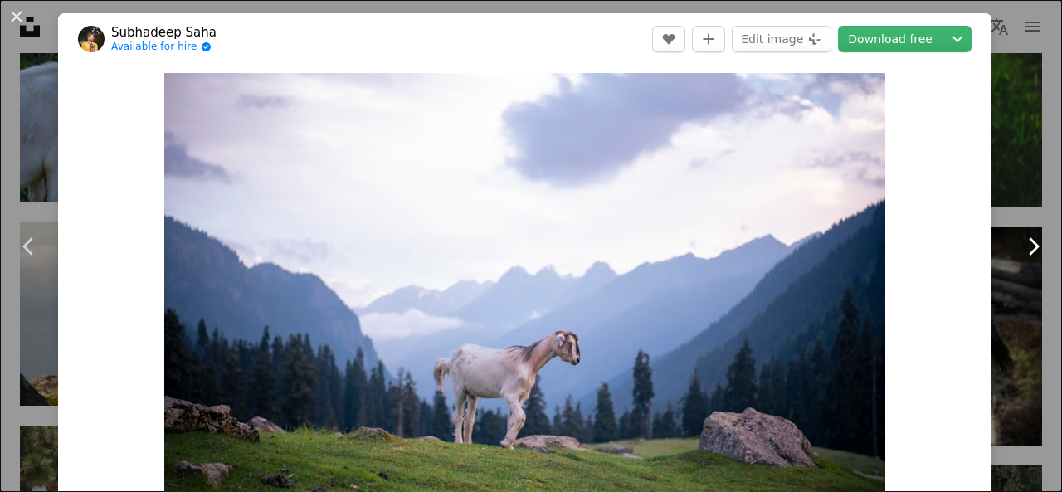
click at [1007, 182] on link "Chevron right" at bounding box center [1033, 246] width 58 height 159
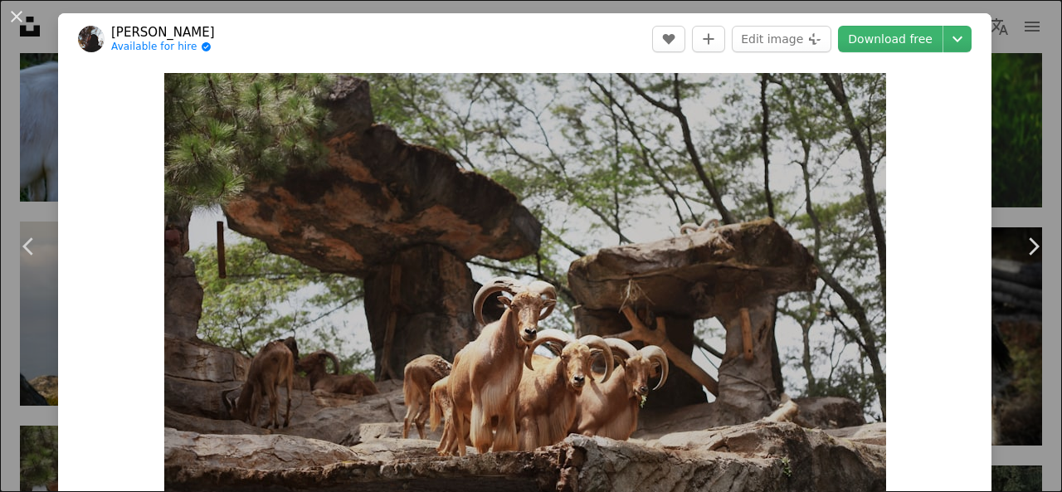
click at [1017, 54] on div "An X shape Chevron left Chevron right [PERSON_NAME] Available for hire A checkm…" at bounding box center [531, 246] width 1062 height 492
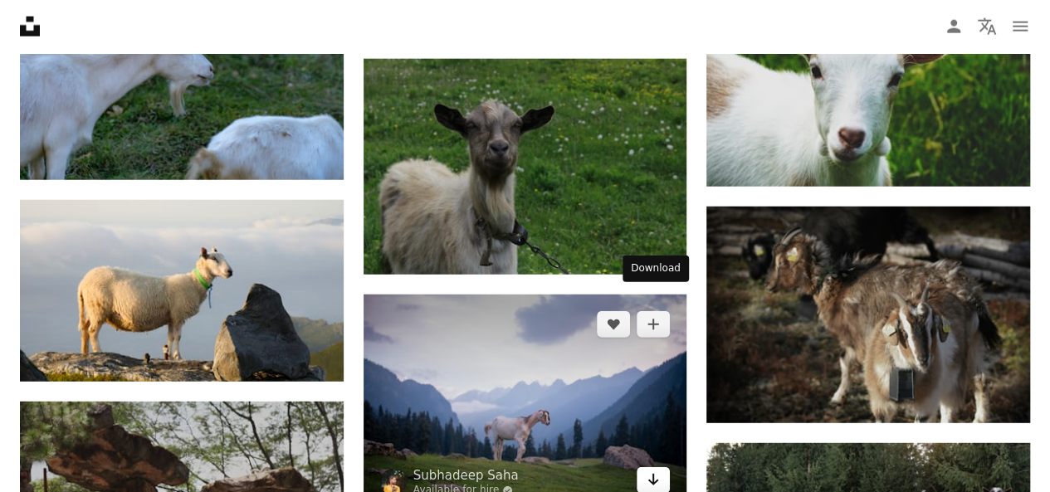
click at [661, 467] on link "Arrow pointing down" at bounding box center [652, 480] width 33 height 27
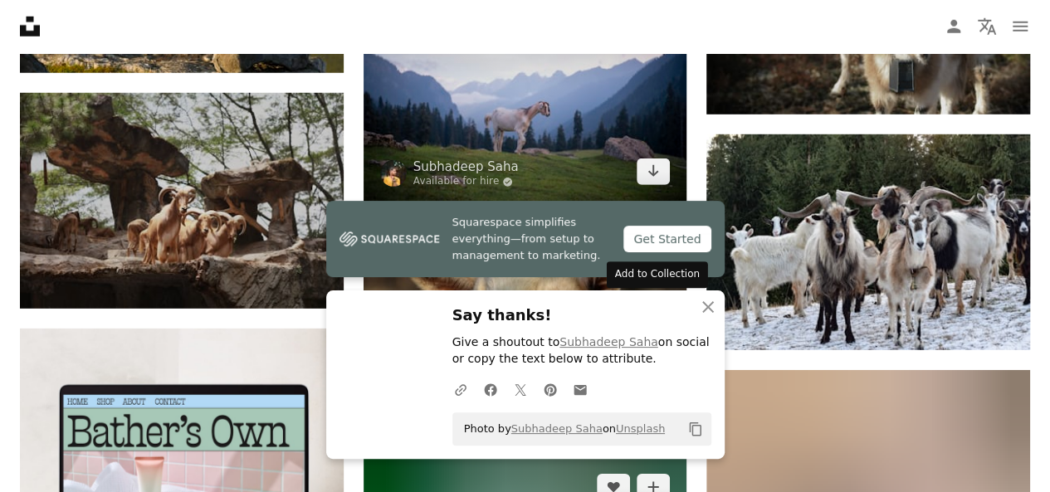
scroll to position [2406, 0]
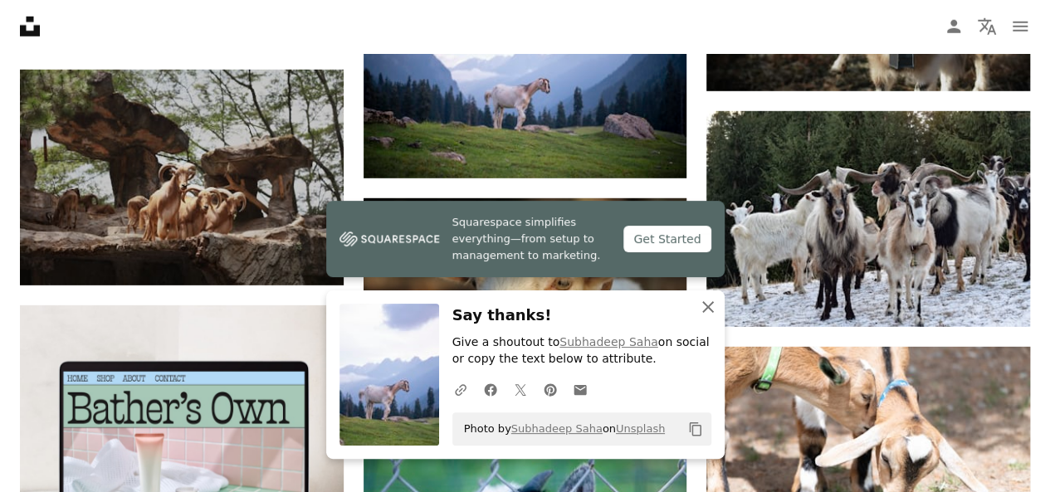
click at [709, 311] on icon "button" at bounding box center [708, 307] width 12 height 12
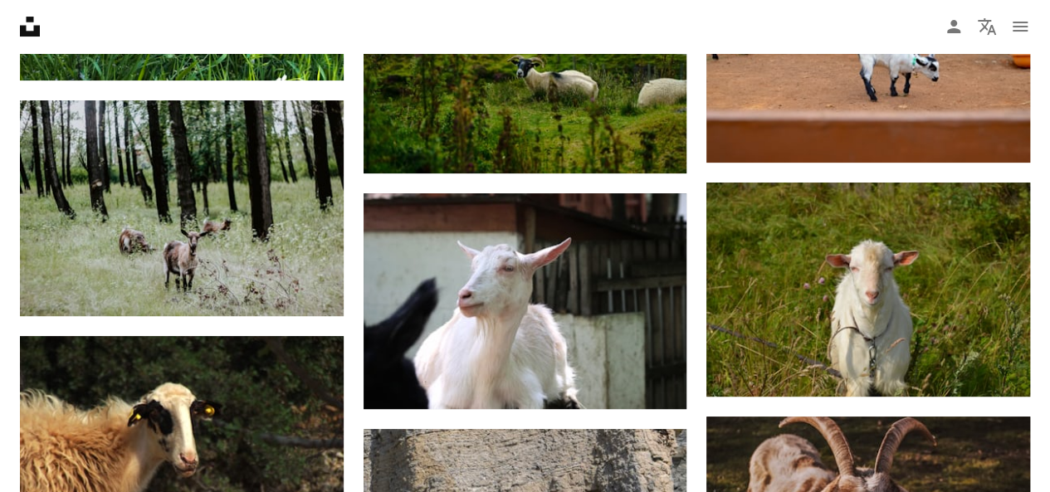
scroll to position [0, 0]
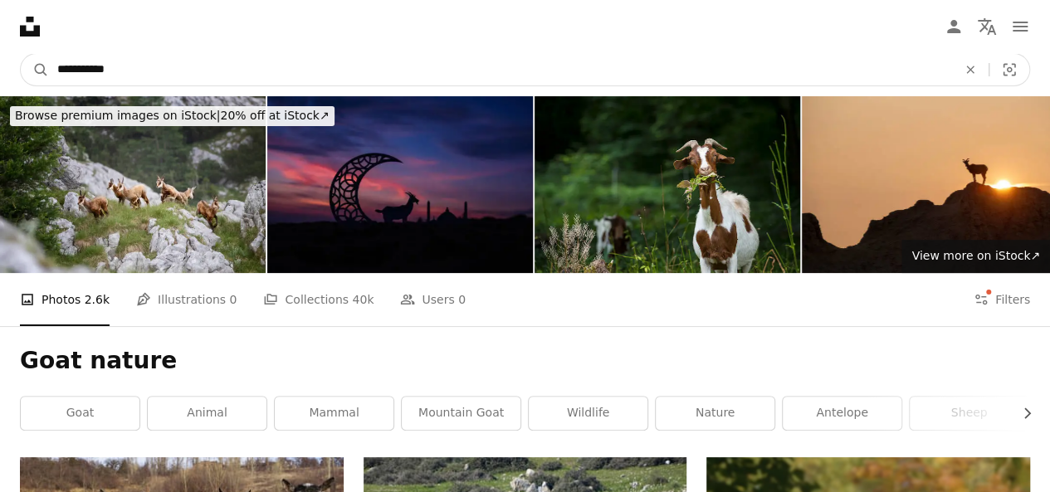
click at [191, 72] on input "**********" at bounding box center [500, 70] width 903 height 32
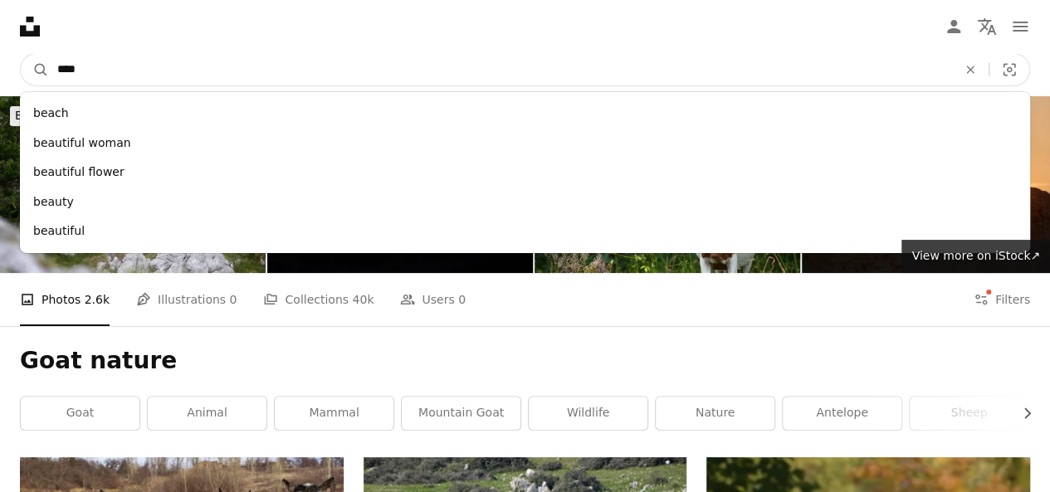
type input "*****"
click button "A magnifying glass" at bounding box center [35, 70] width 28 height 32
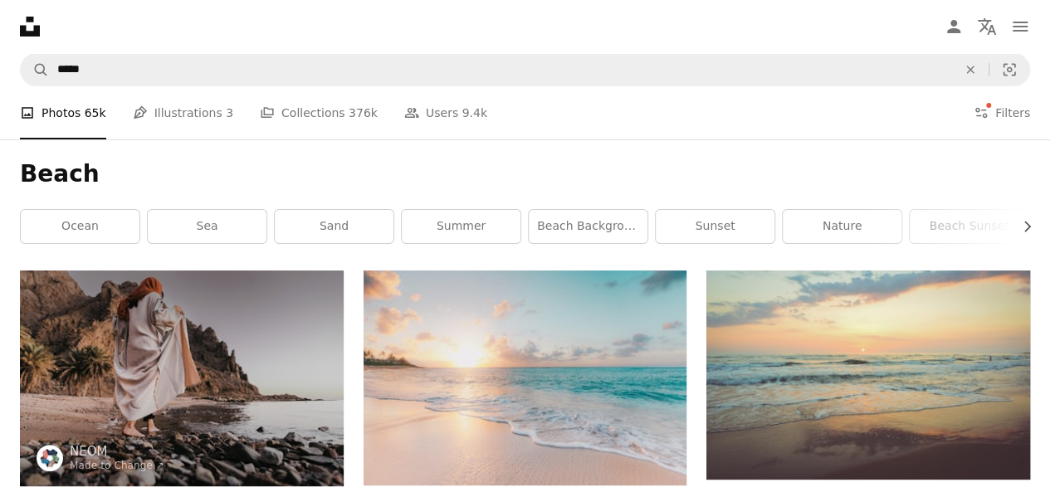
click at [233, 44] on nav "Unsplash logo Unsplash Home A photo Pen Tool A compass A stack of folders Downl…" at bounding box center [525, 26] width 1050 height 53
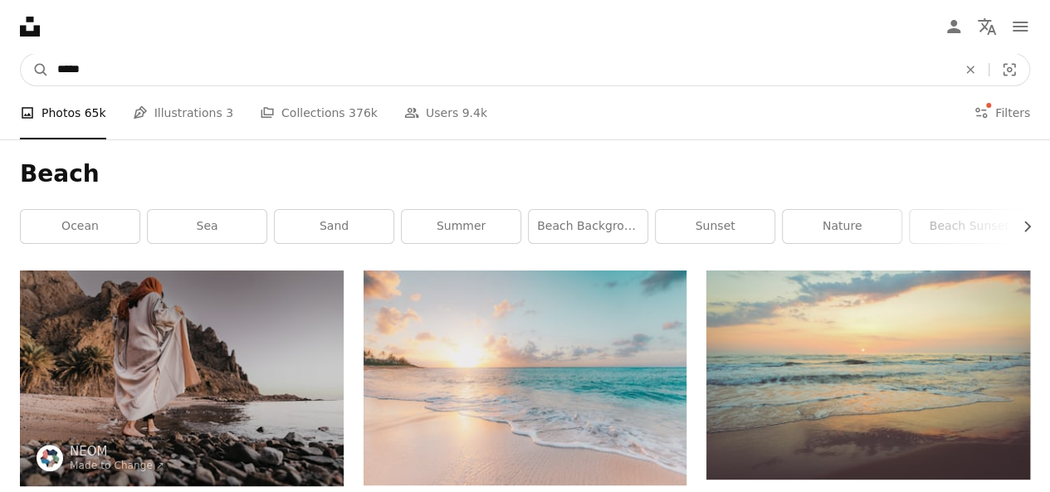
click at [212, 69] on input "*****" at bounding box center [500, 70] width 903 height 32
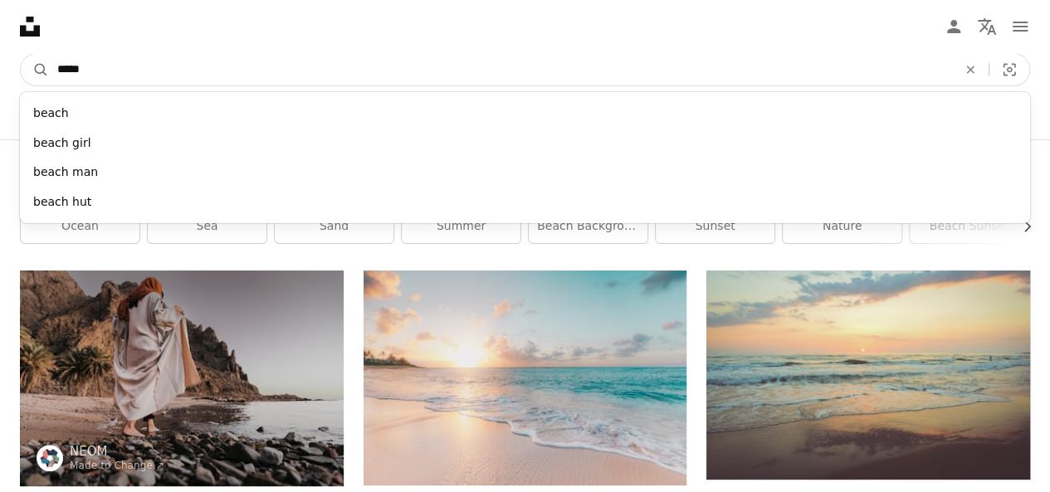
click at [212, 69] on input "*****" at bounding box center [500, 70] width 903 height 32
type input "*******"
click at [21, 54] on button "A magnifying glass" at bounding box center [35, 70] width 28 height 32
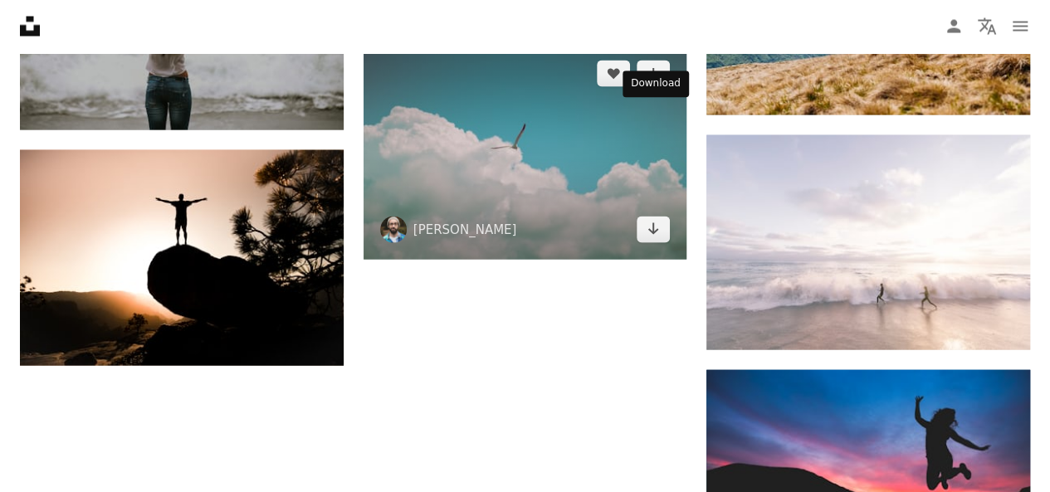
scroll to position [1792, 0]
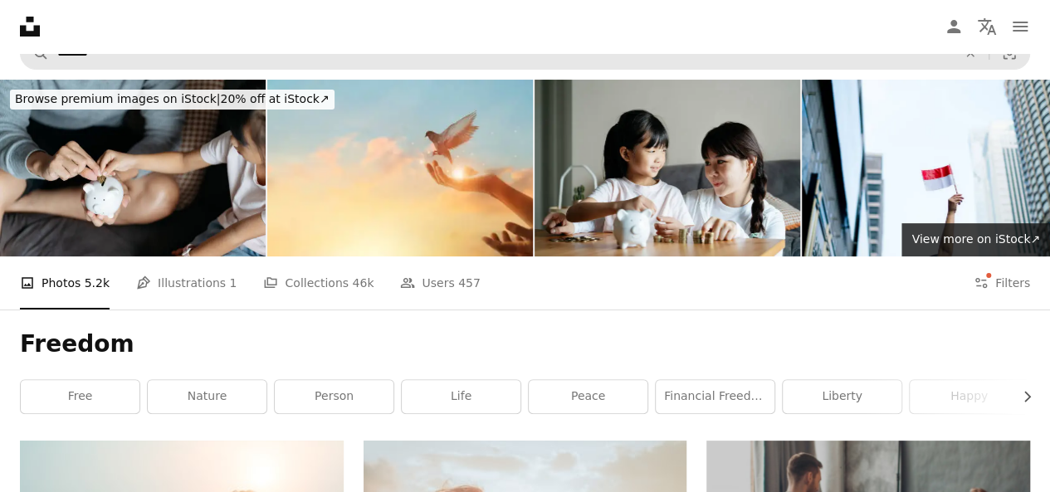
scroll to position [0, 0]
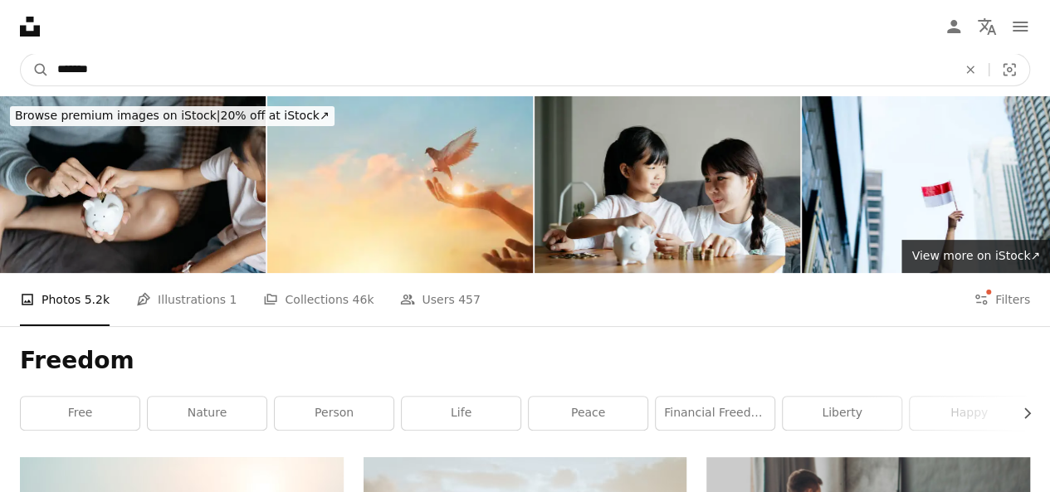
click at [263, 71] on input "*******" at bounding box center [500, 70] width 903 height 32
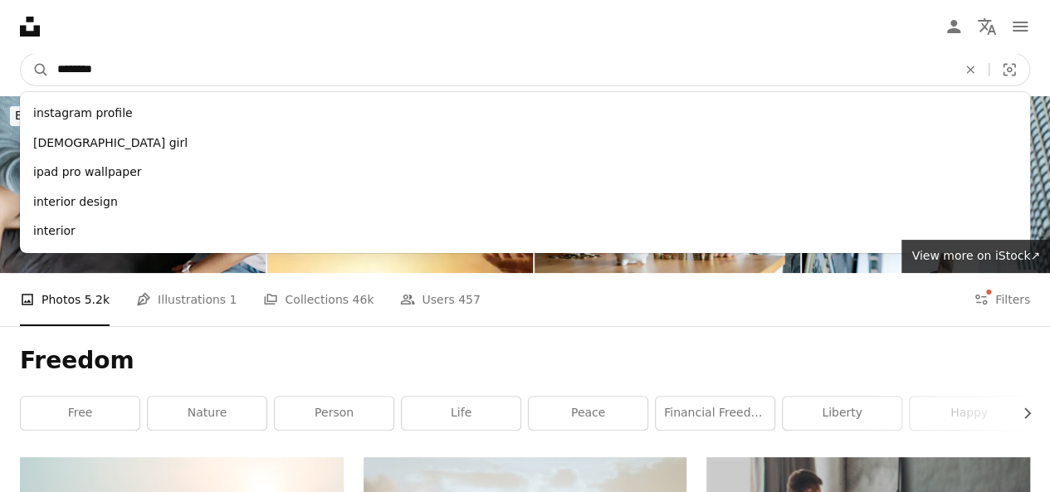
type input "********"
click at [21, 54] on button "A magnifying glass" at bounding box center [35, 70] width 28 height 32
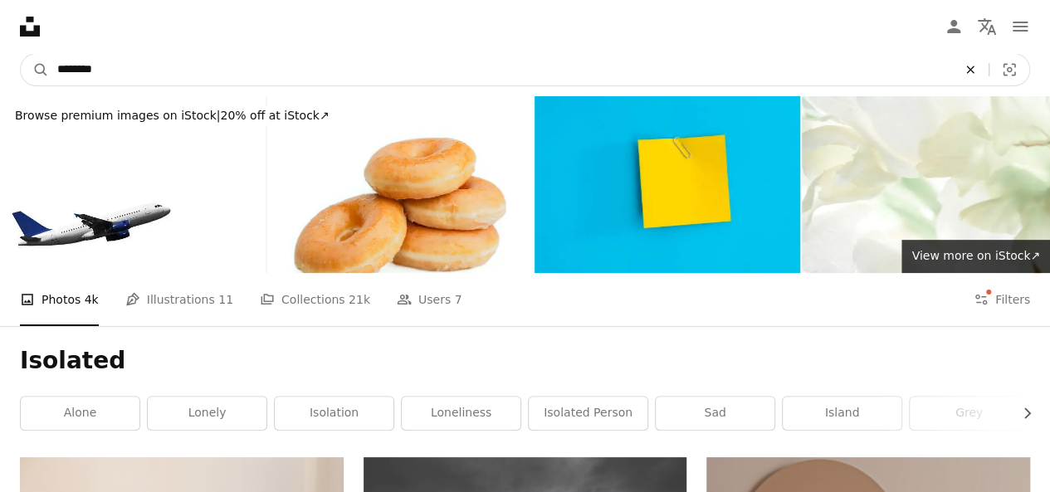
click at [973, 76] on icon "An X shape" at bounding box center [970, 69] width 37 height 13
type input "******"
click button "A magnifying glass" at bounding box center [35, 70] width 28 height 32
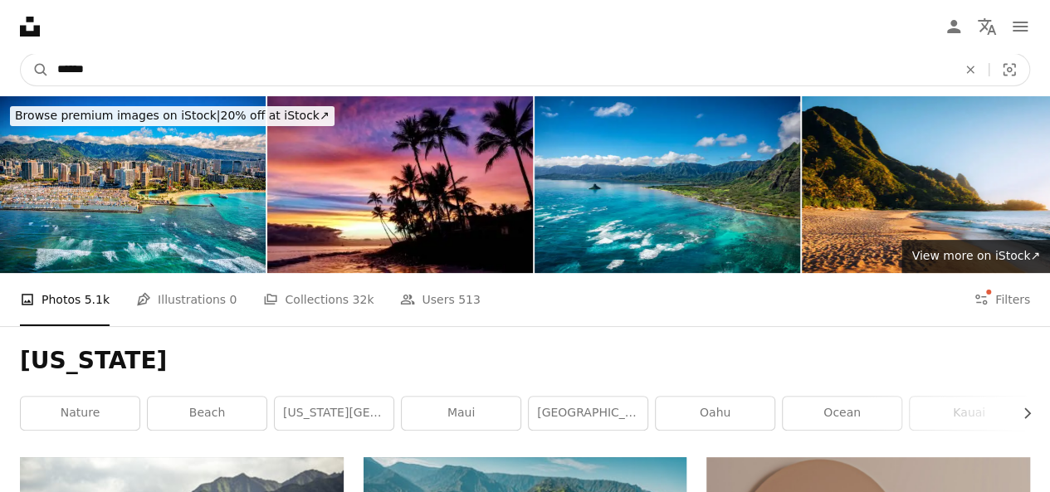
click at [166, 64] on input "******" at bounding box center [500, 70] width 903 height 32
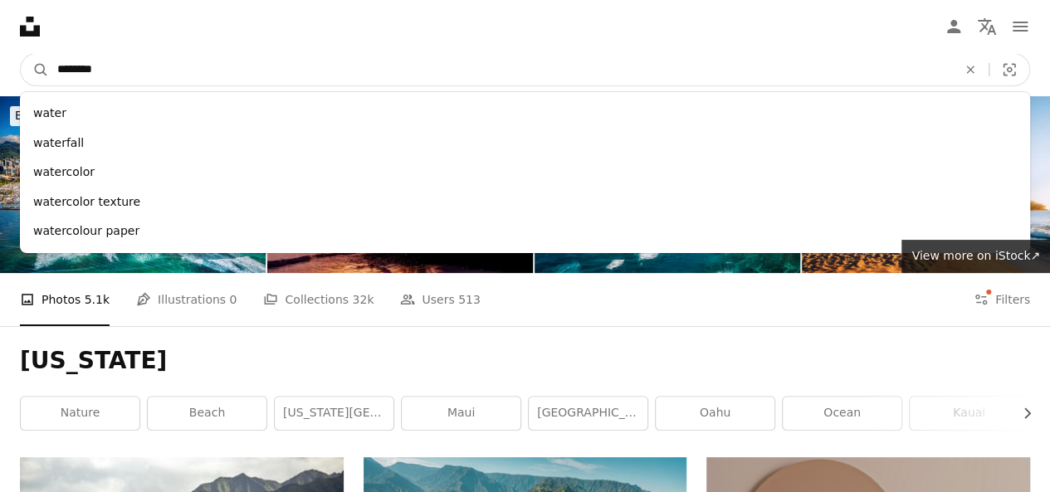
type input "*********"
click button "A magnifying glass" at bounding box center [35, 70] width 28 height 32
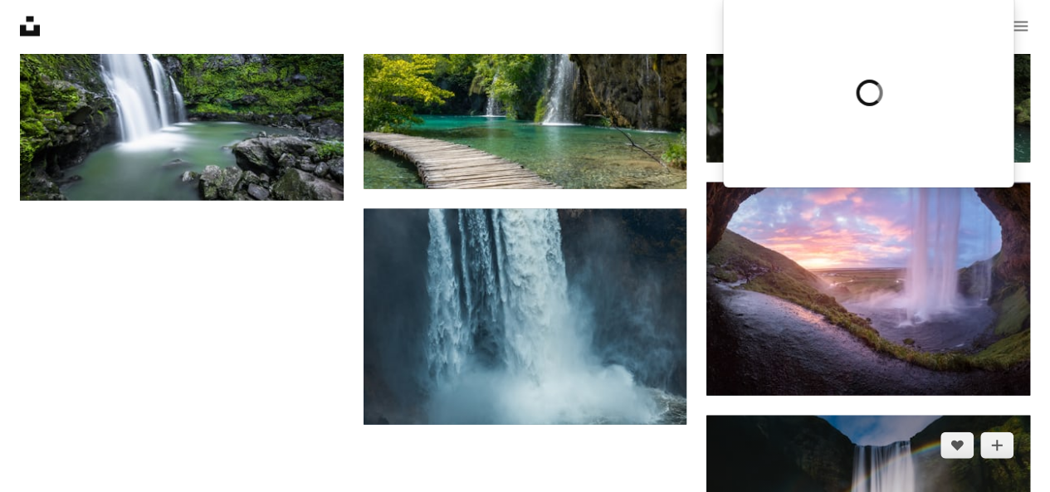
scroll to position [1743, 0]
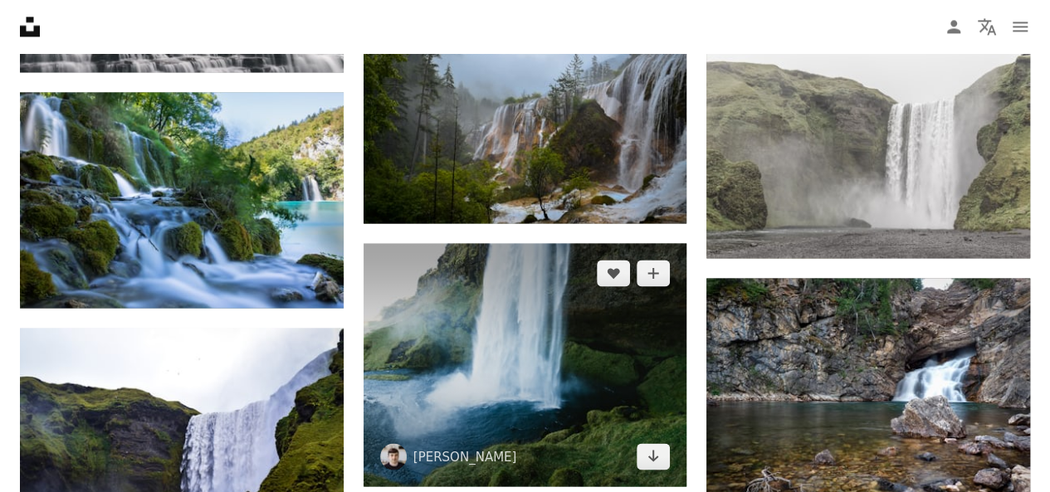
scroll to position [4730, 0]
